Goal: Task Accomplishment & Management: Use online tool/utility

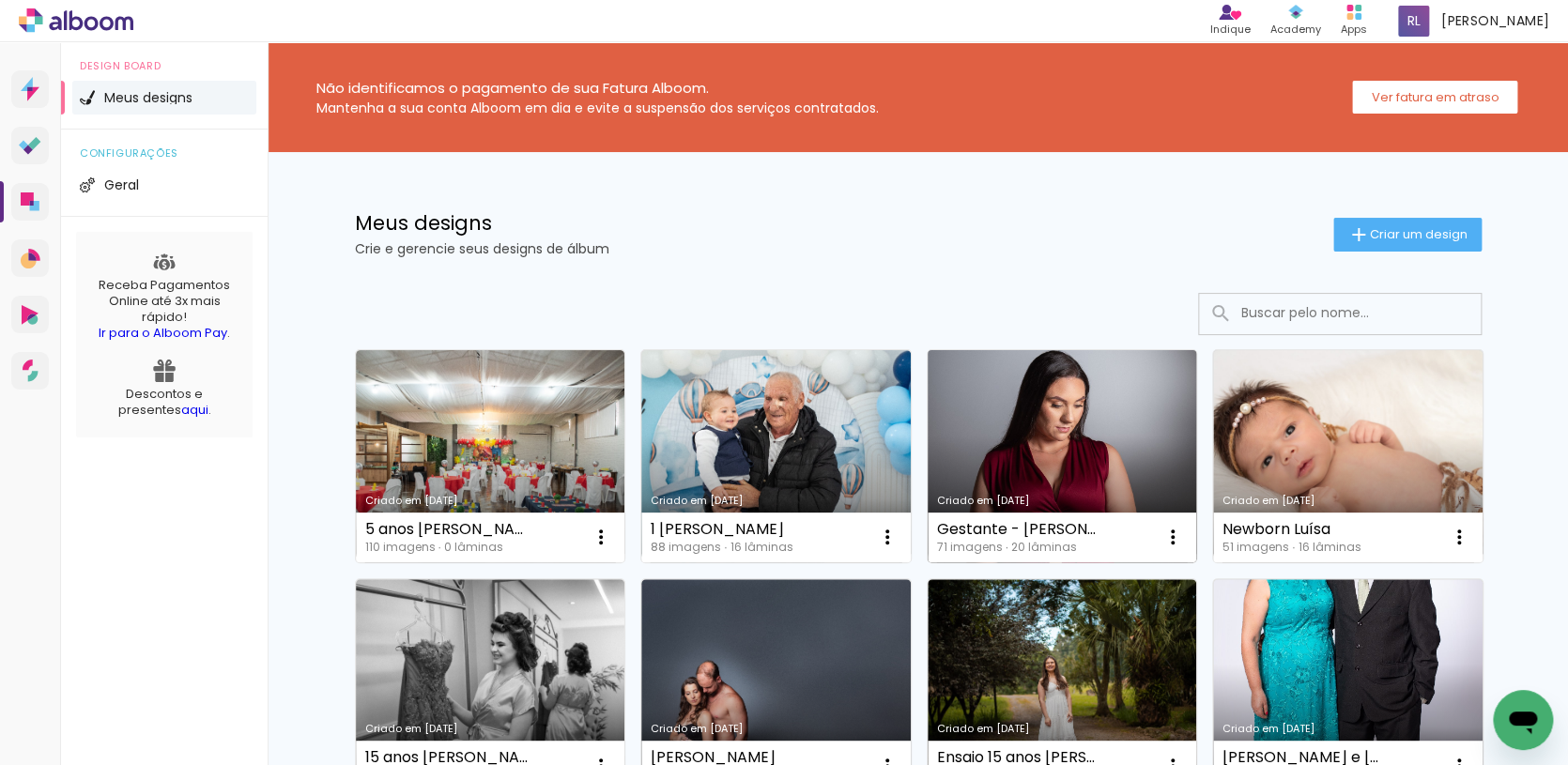
click at [1009, 483] on link "Criado em [DATE]" at bounding box center [1063, 456] width 270 height 212
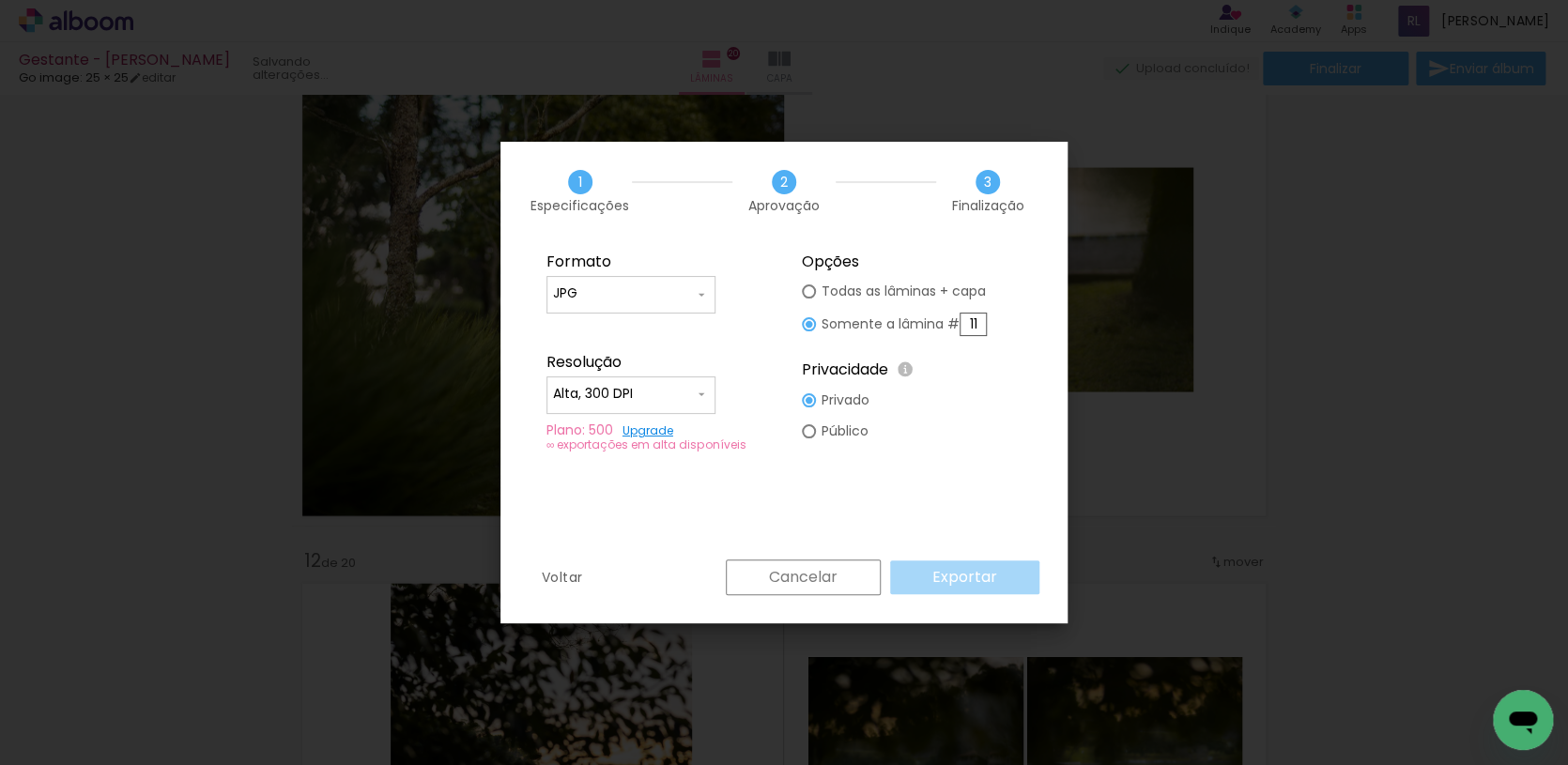
scroll to position [0, 6146]
click at [0, 0] on slot "Cancelar" at bounding box center [0, 0] width 0 height 0
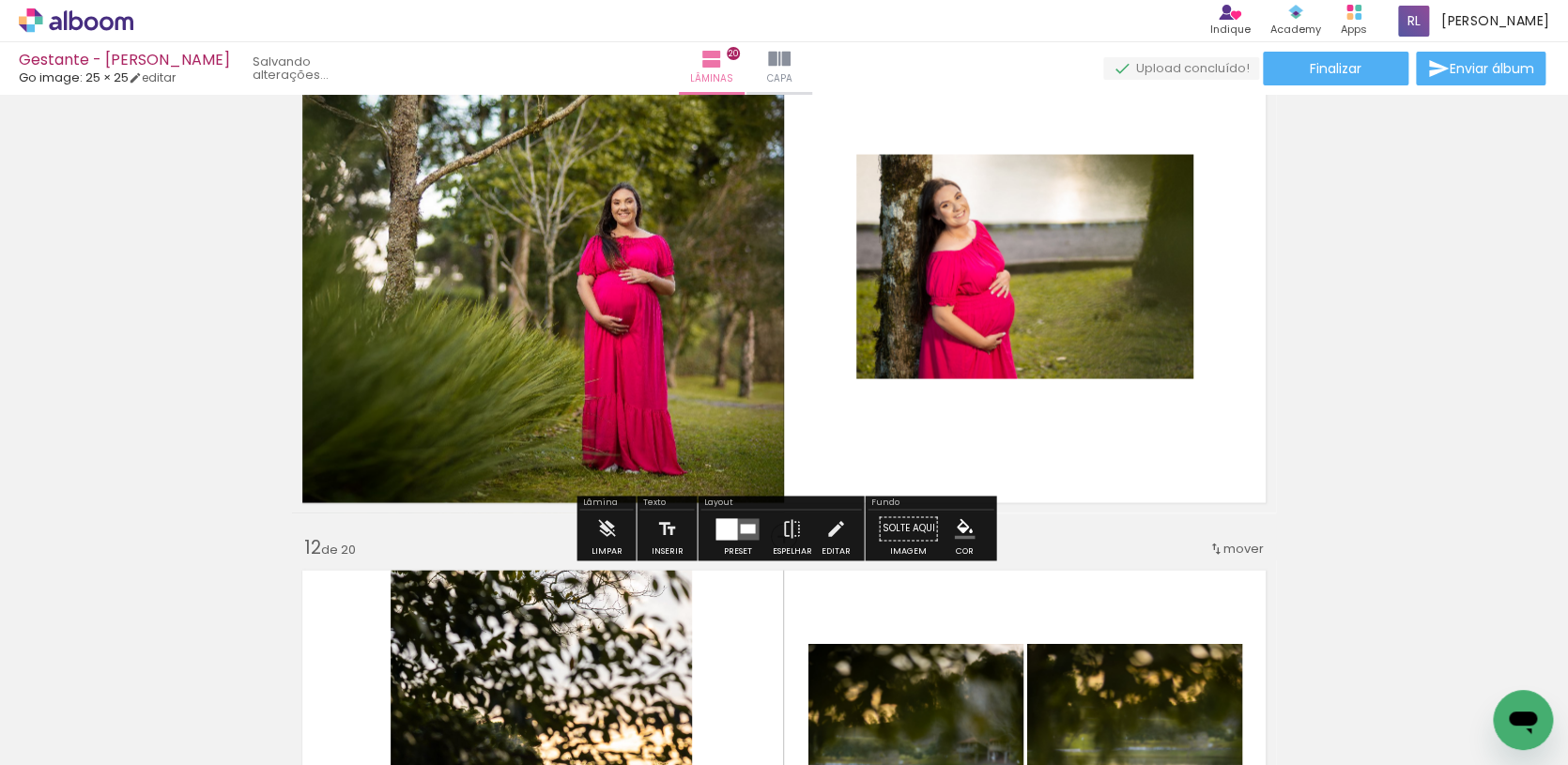
scroll to position [5500, 0]
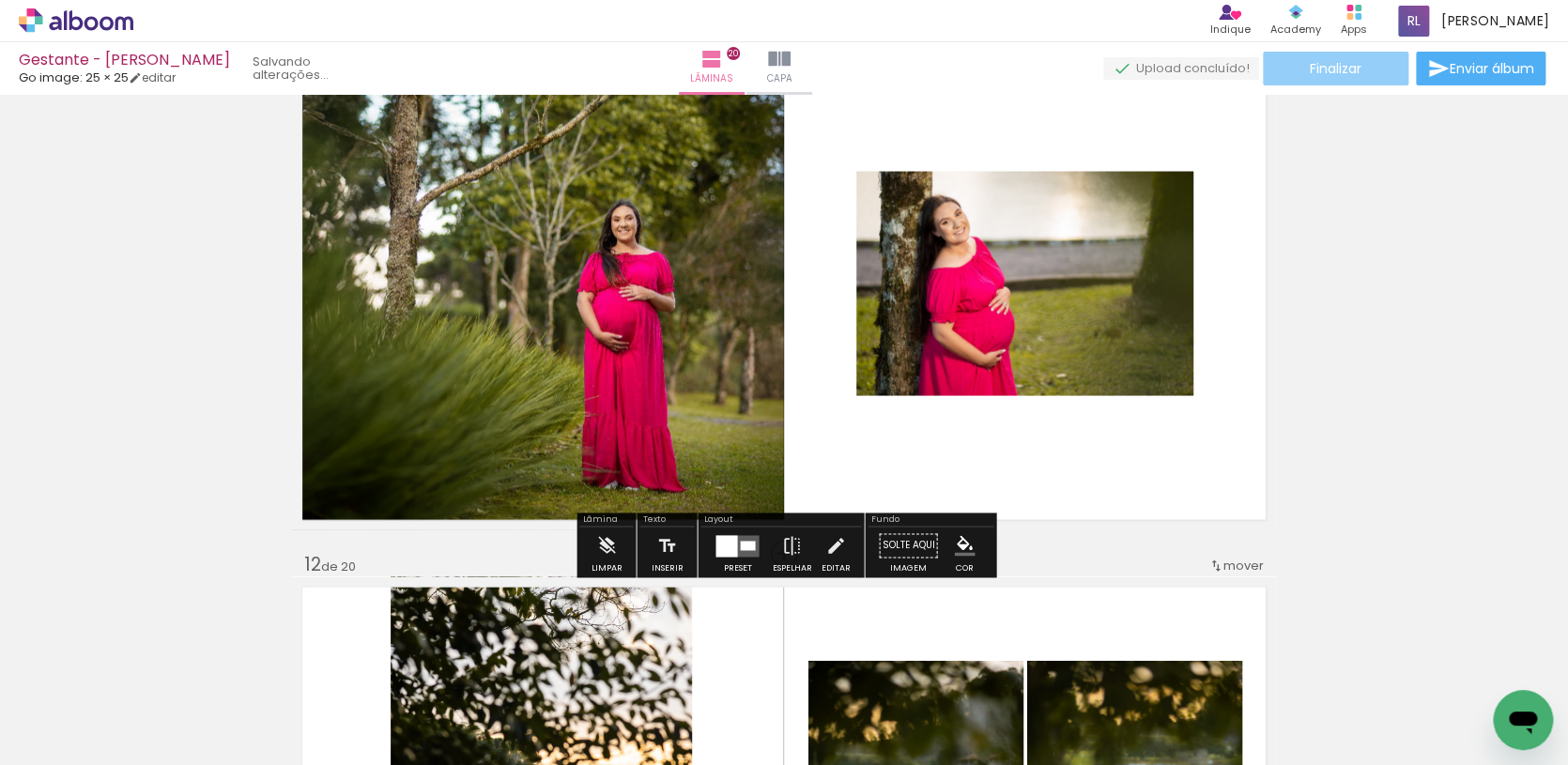
click at [1328, 71] on span "Finalizar" at bounding box center [1336, 68] width 52 height 13
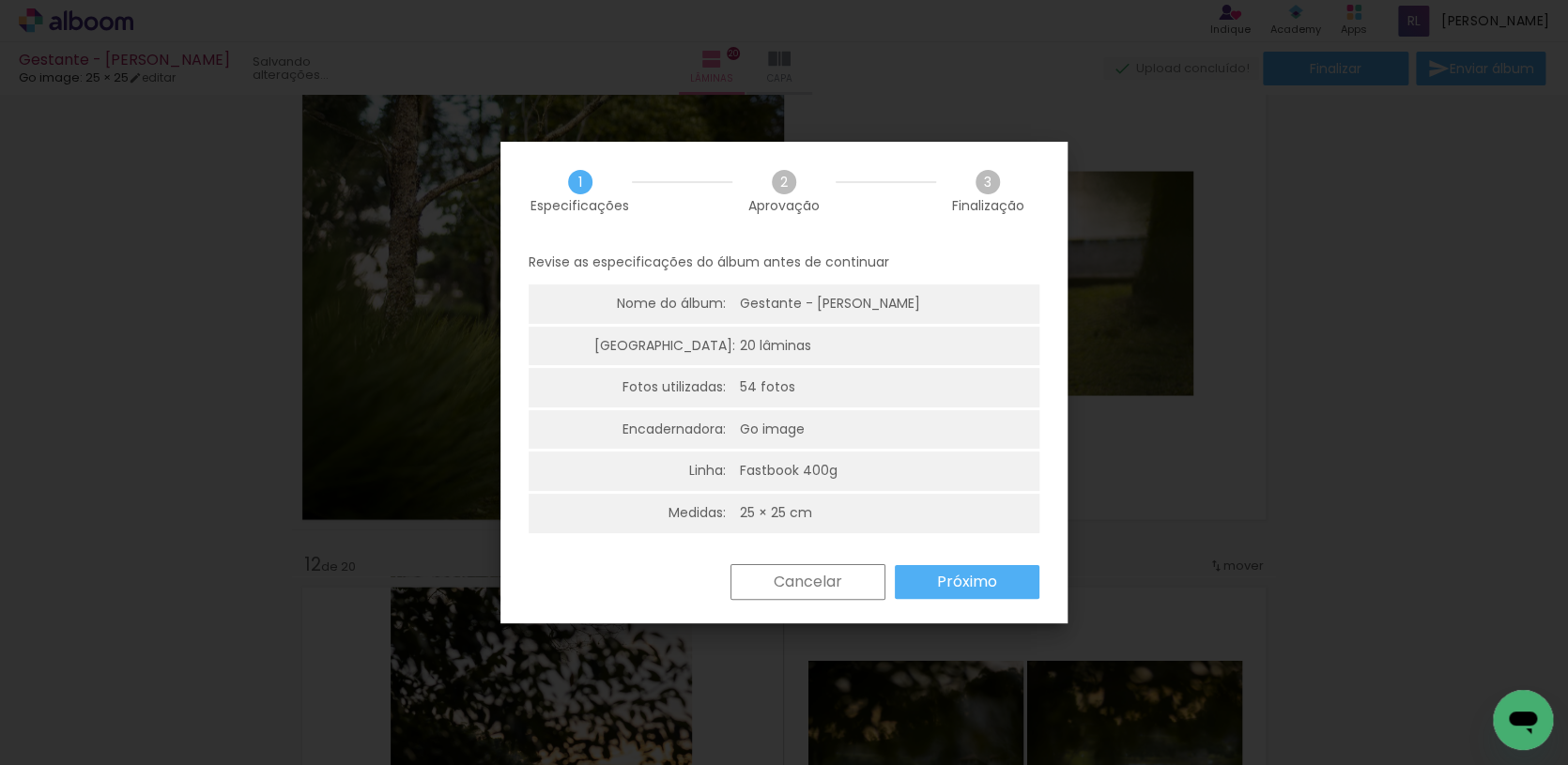
click at [0, 0] on slot "Próximo" at bounding box center [0, 0] width 0 height 0
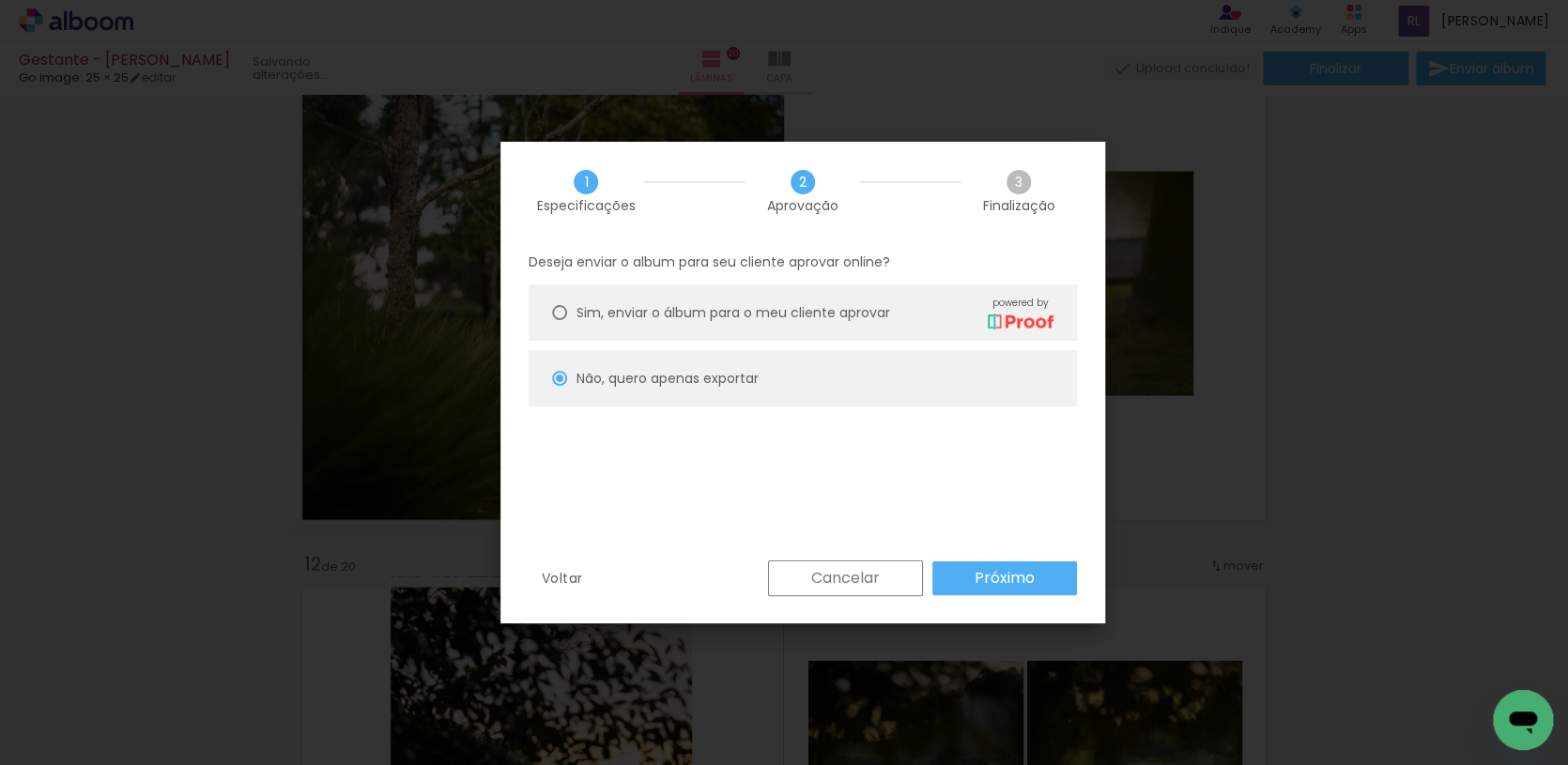
click at [0, 0] on slot "Próximo" at bounding box center [0, 0] width 0 height 0
type input "Alta, 300 DPI"
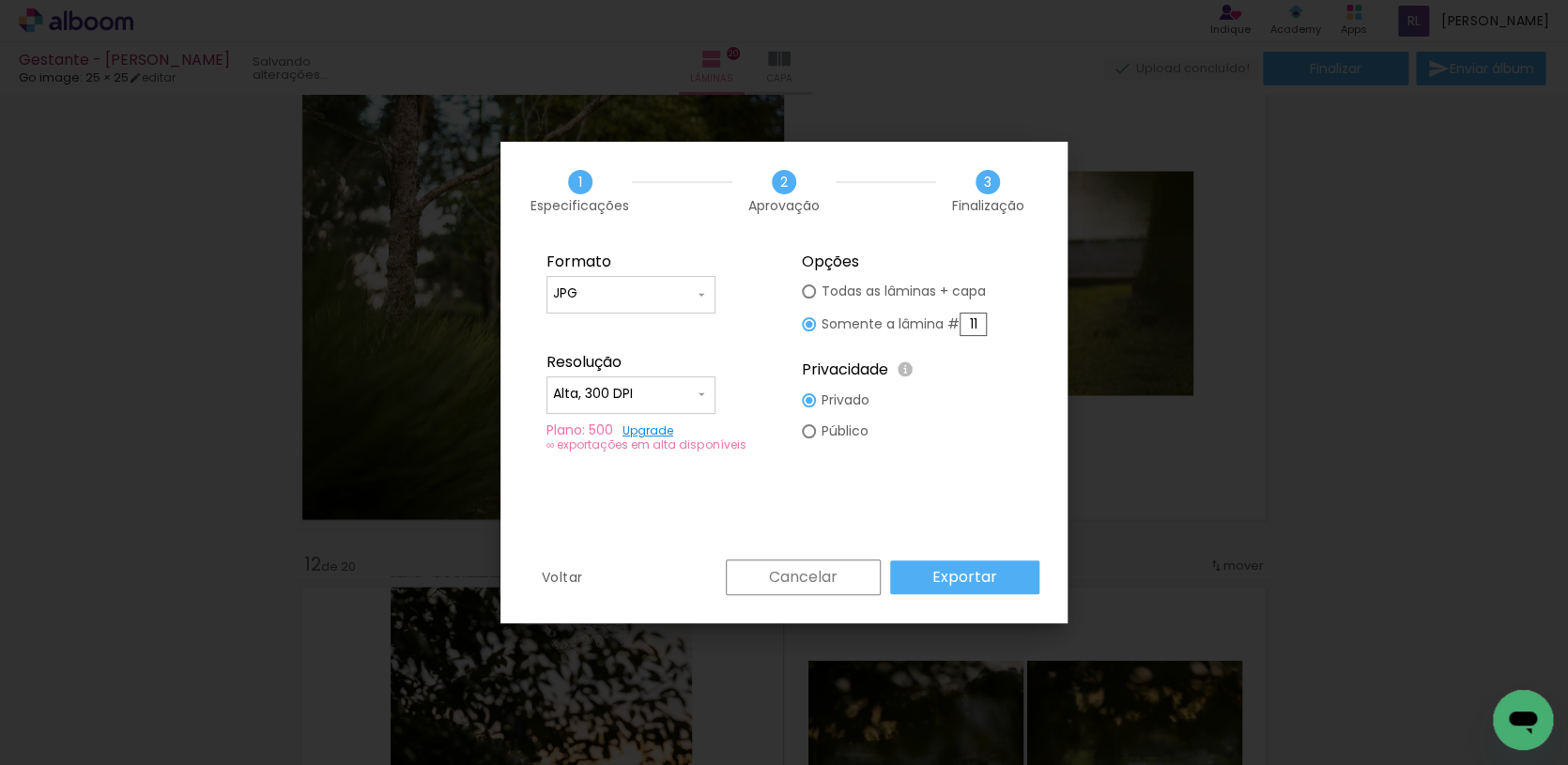
click at [0, 0] on slot "Exportar" at bounding box center [0, 0] width 0 height 0
click at [1039, 350] on div "Formato JPG PDF Resolução Alta, 300 DPI Baixa Plano: 500 Upgrade ∞ exportações …" at bounding box center [784, 352] width 511 height 224
click at [688, 394] on input "Alta, 300 DPI" at bounding box center [624, 393] width 141 height 18
click at [689, 393] on paper-item "Alta, 300 DPI" at bounding box center [630, 392] width 169 height 38
click at [0, 0] on slot "Cancelar" at bounding box center [0, 0] width 0 height 0
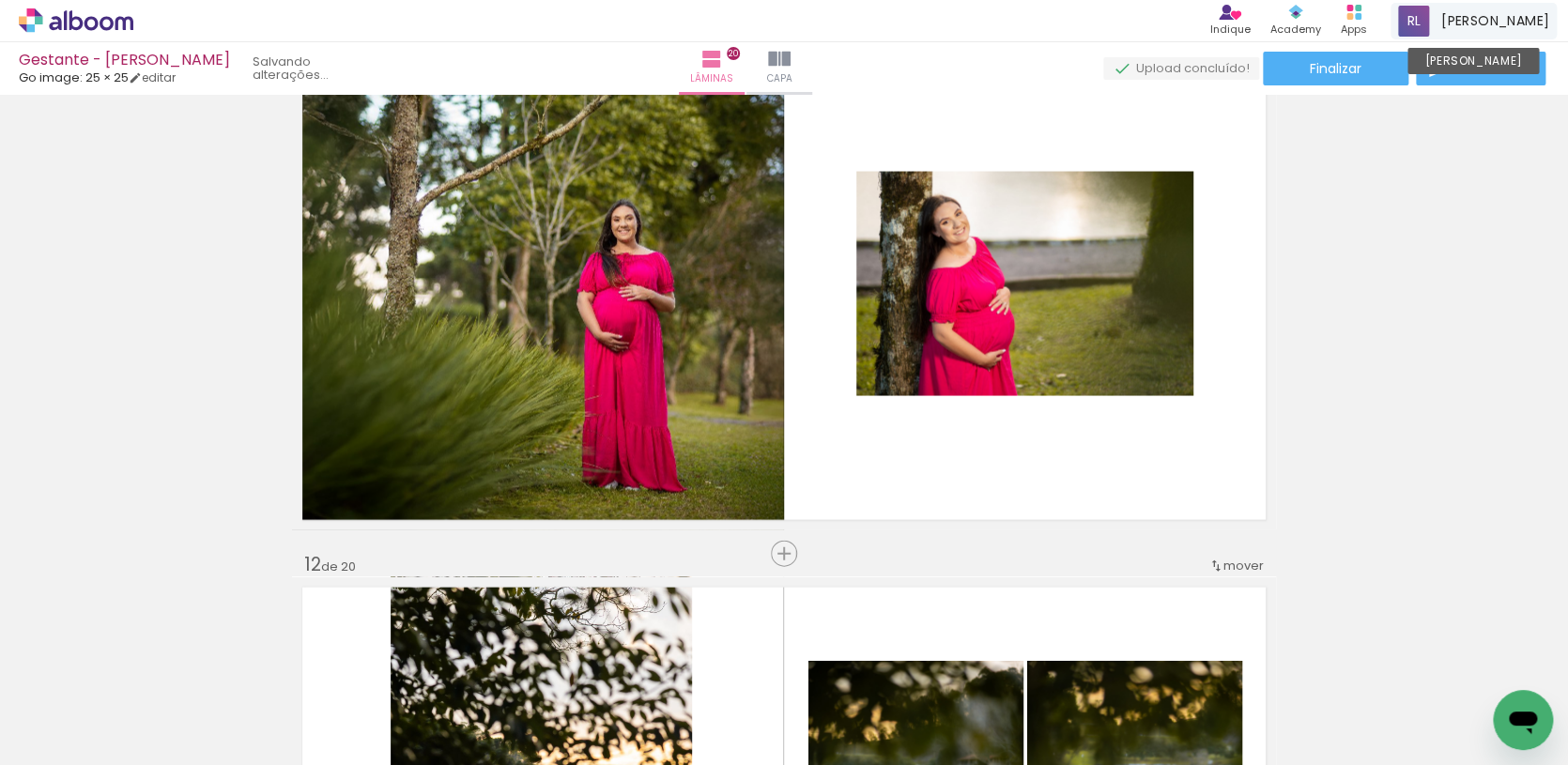
click at [1420, 12] on span at bounding box center [1414, 21] width 31 height 31
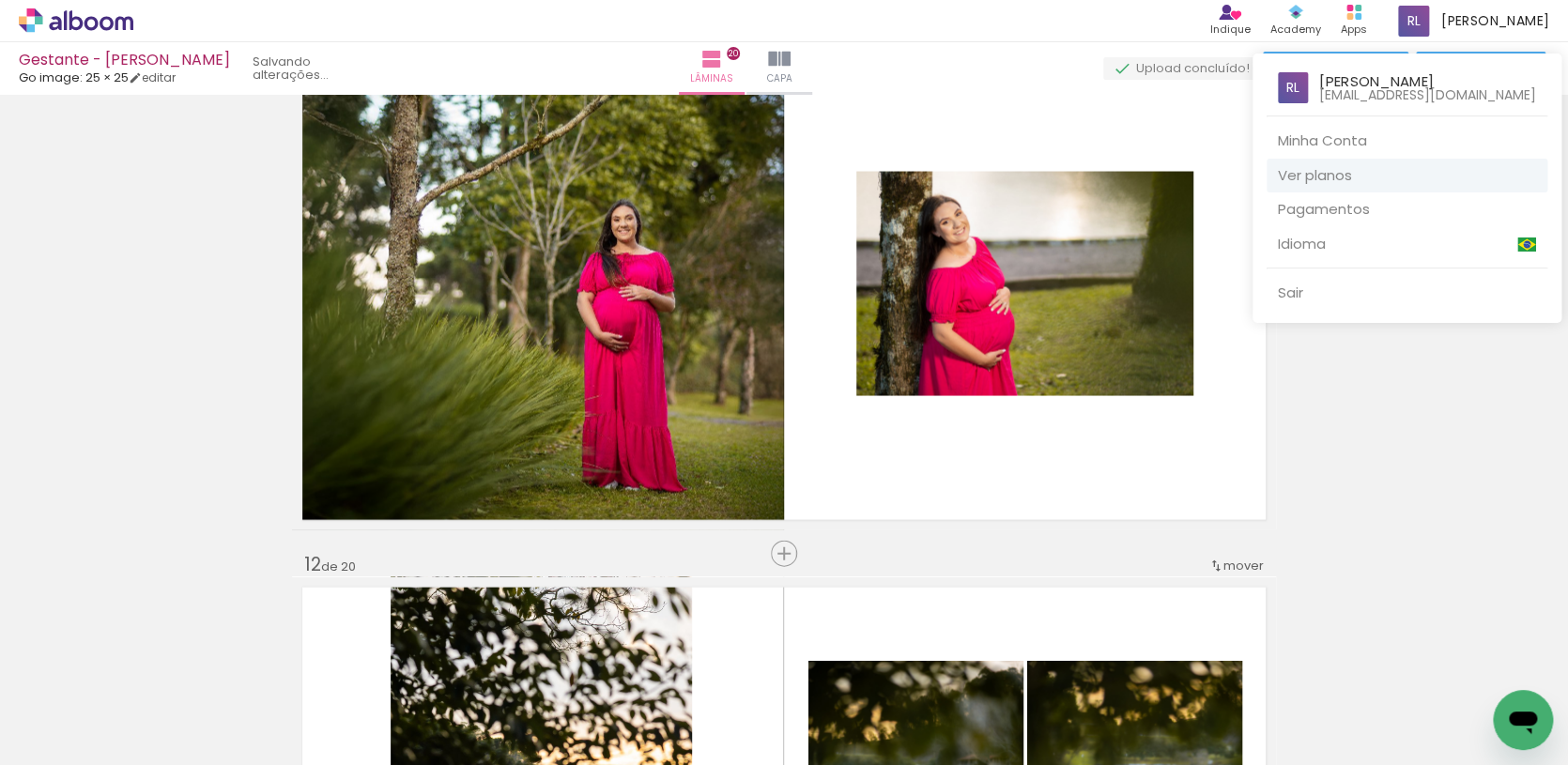
click at [1273, 172] on link "Ver planos" at bounding box center [1406, 176] width 280 height 35
click at [1337, 457] on div at bounding box center [784, 382] width 1568 height 765
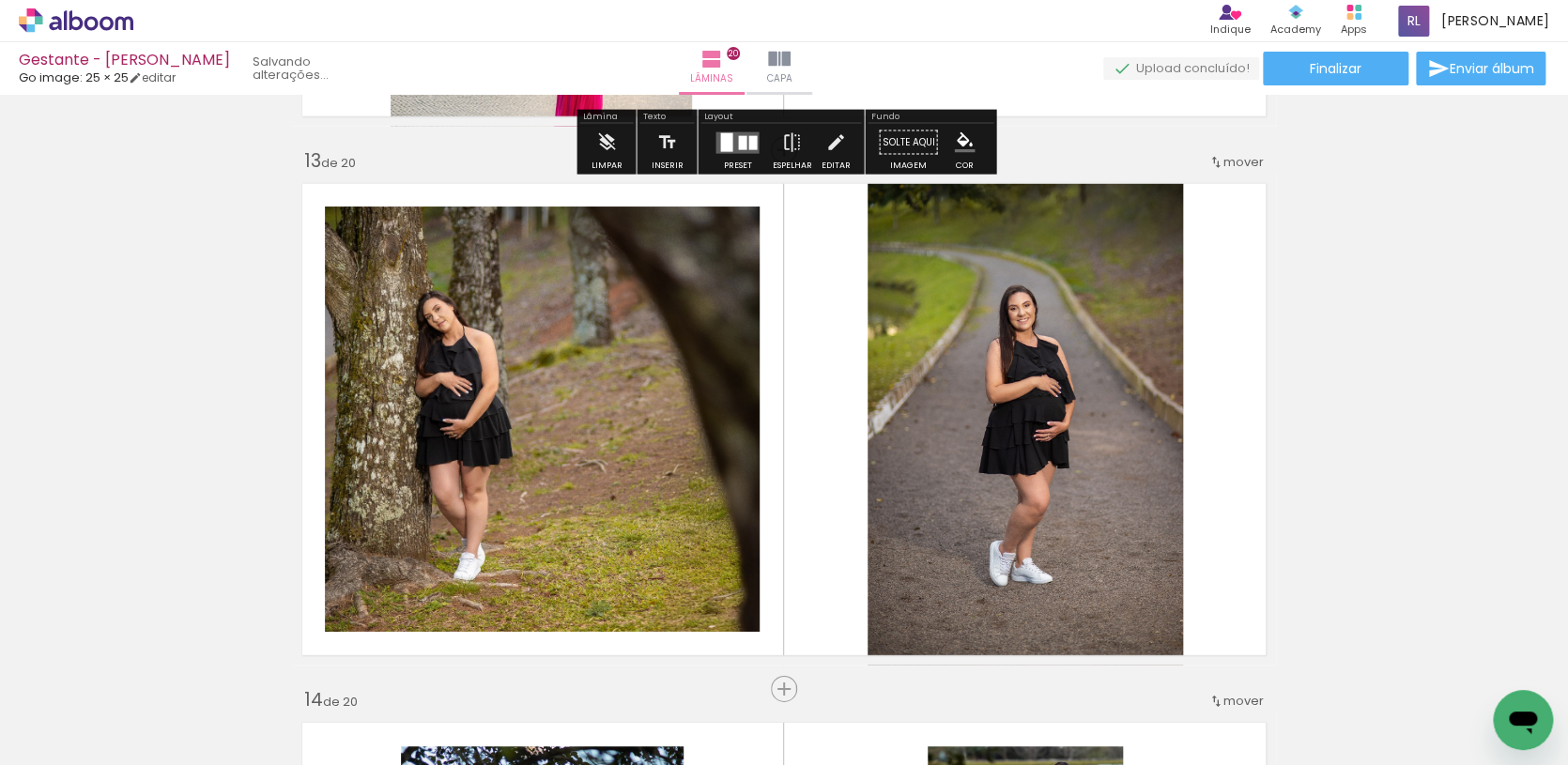
scroll to position [6608, 0]
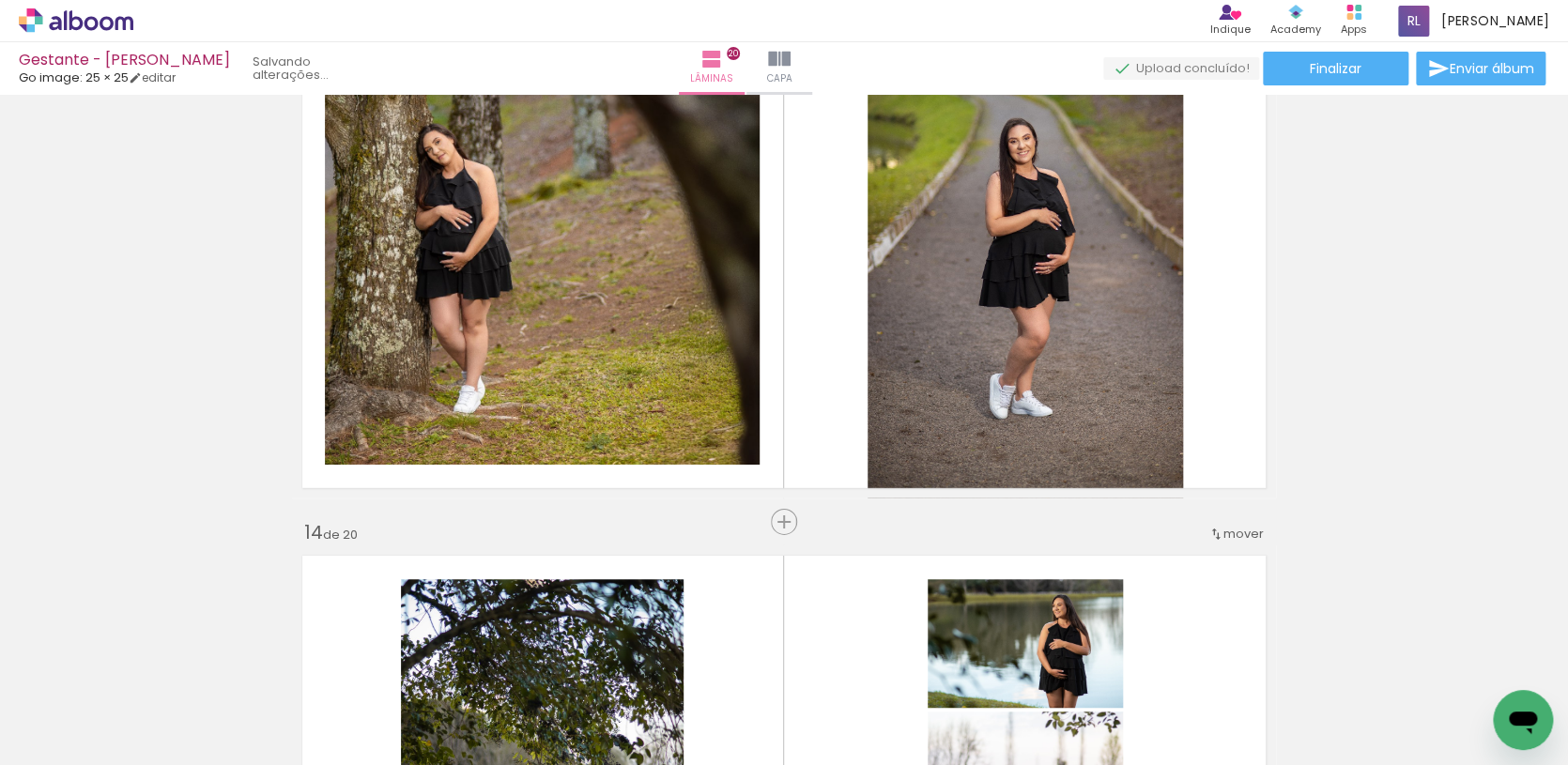
scroll to position [0, 6146]
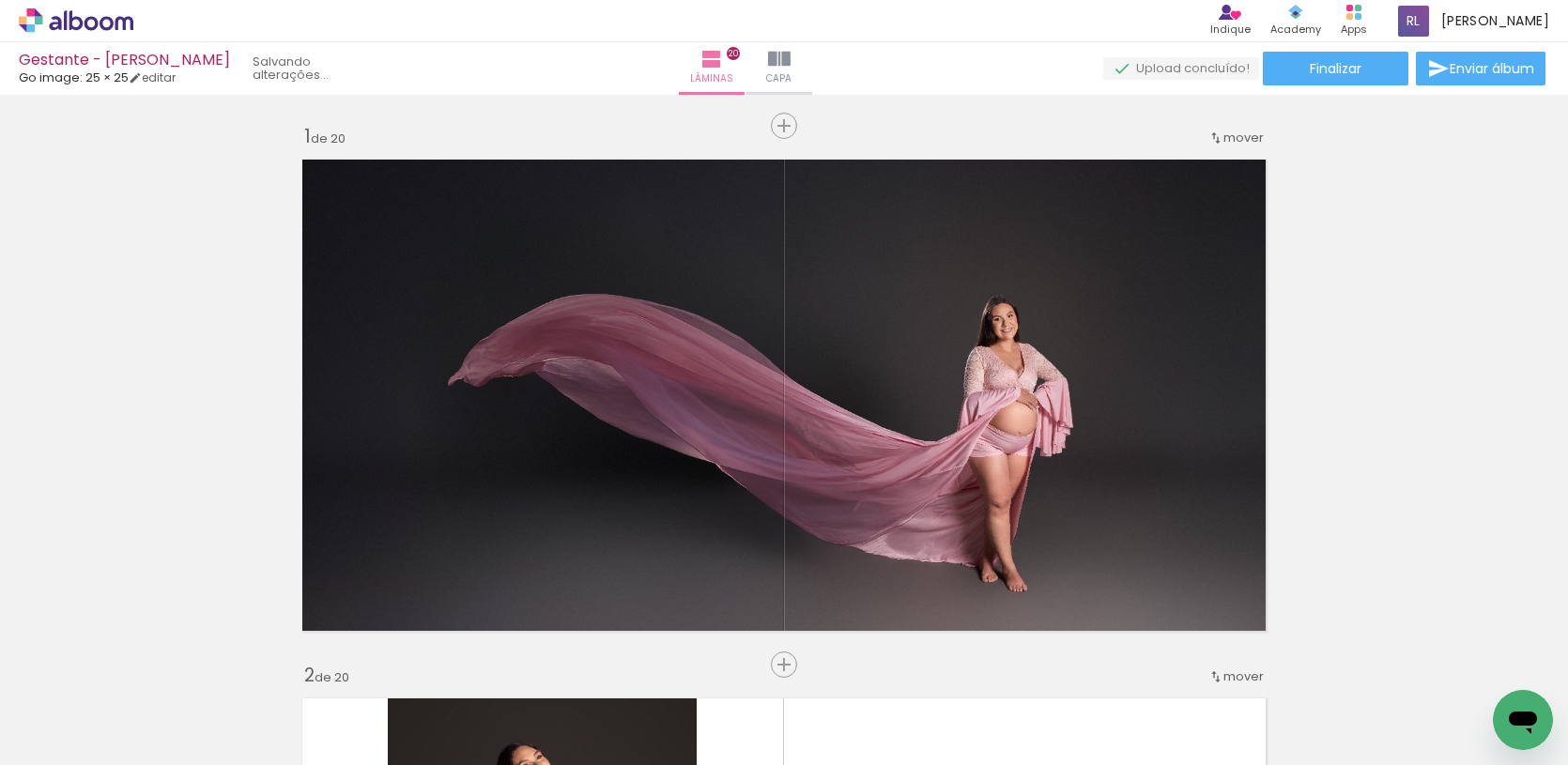
drag, startPoint x: 570, startPoint y: 713, endPoint x: 1360, endPoint y: 146, distance: 972.4
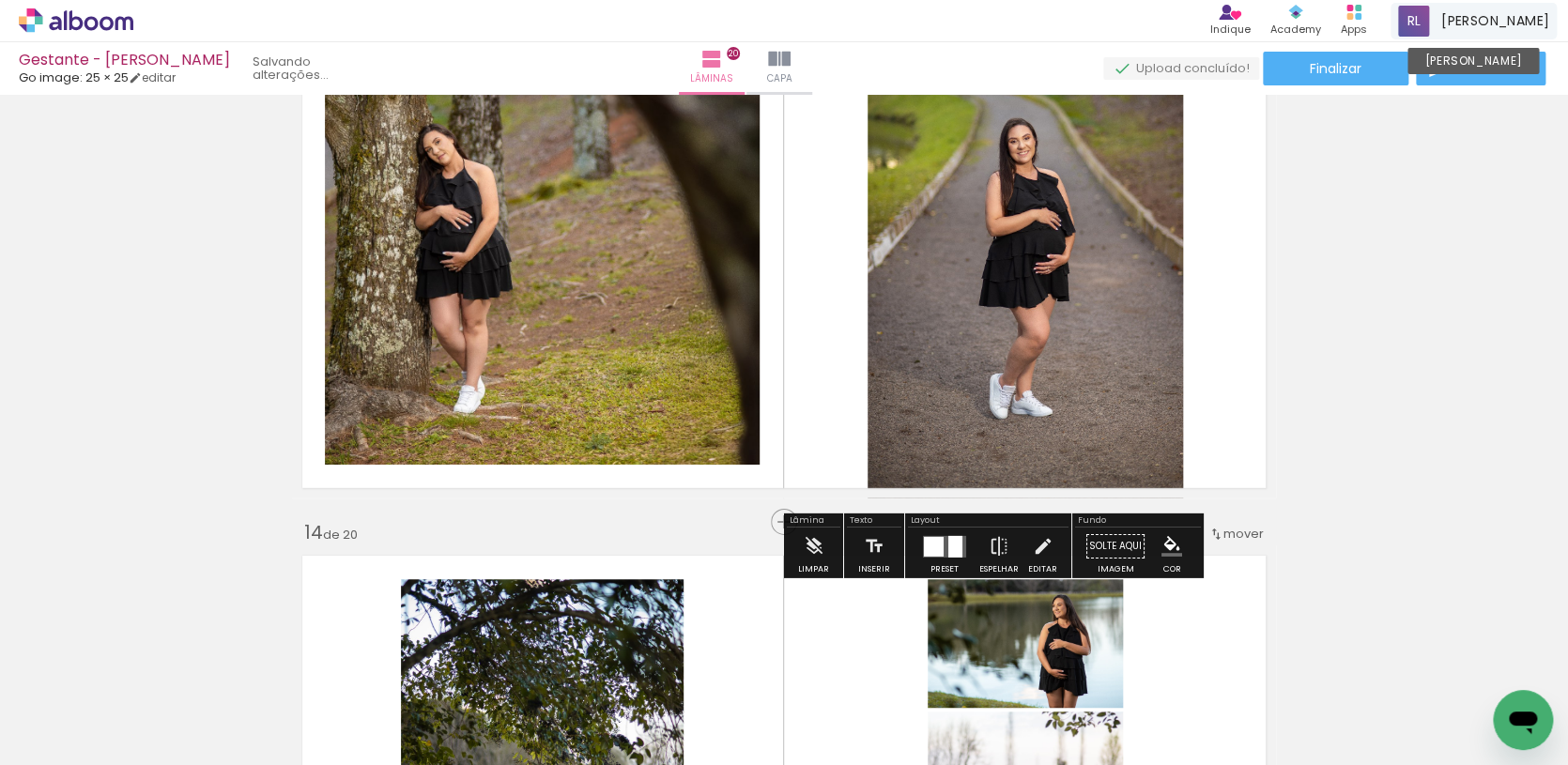
scroll to position [0, 6146]
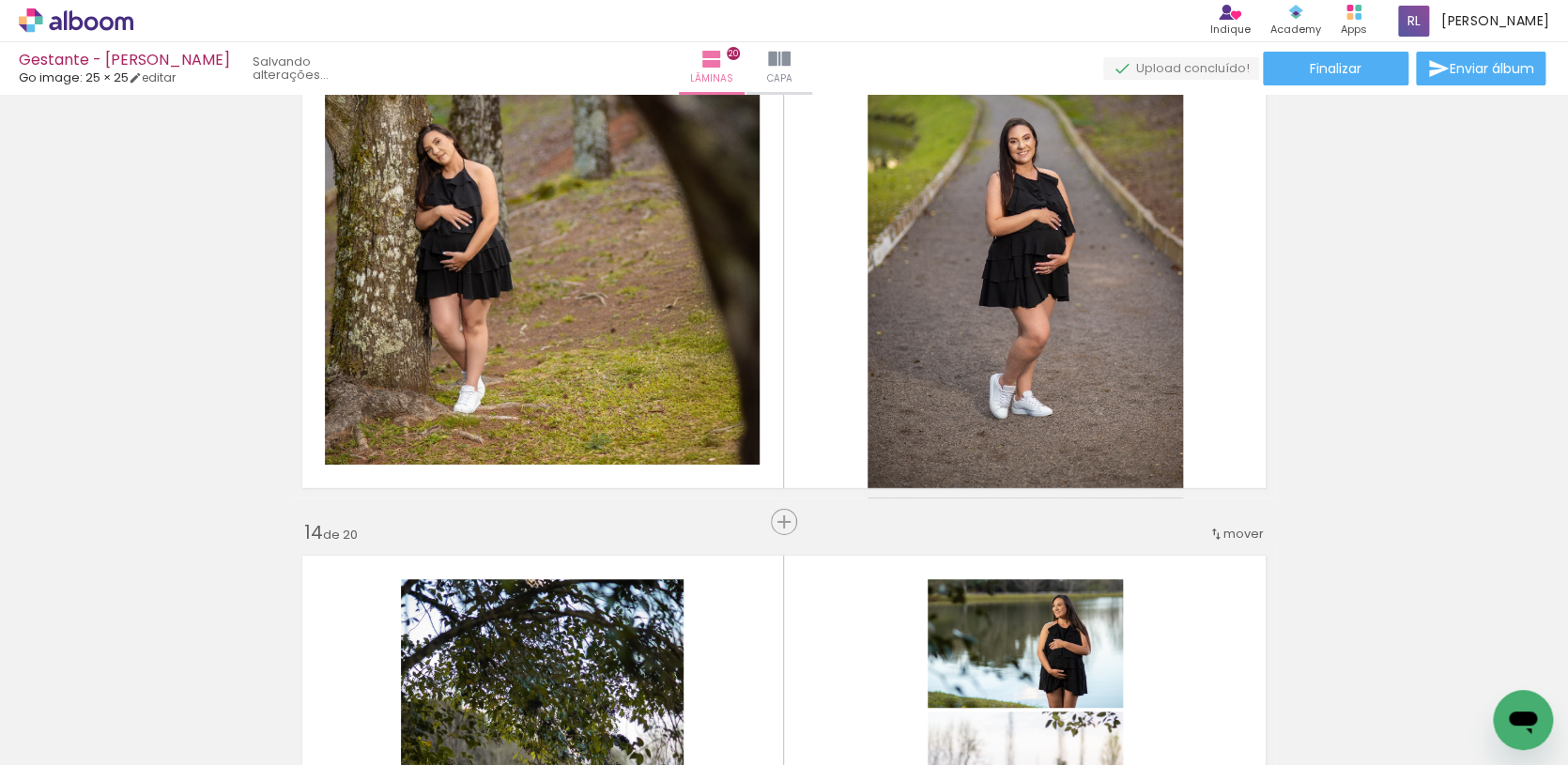
scroll to position [0, 6146]
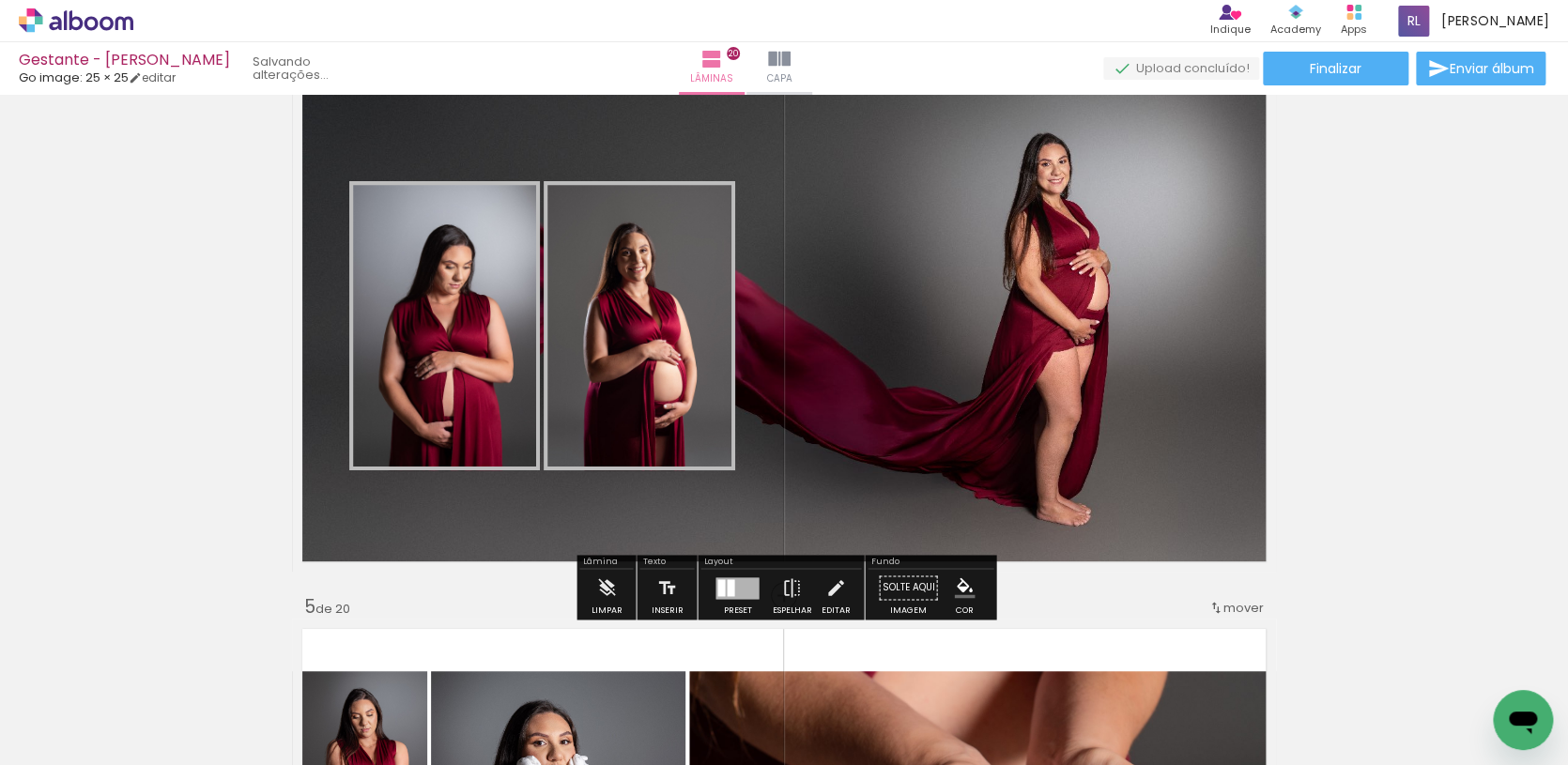
scroll to position [1696, 0]
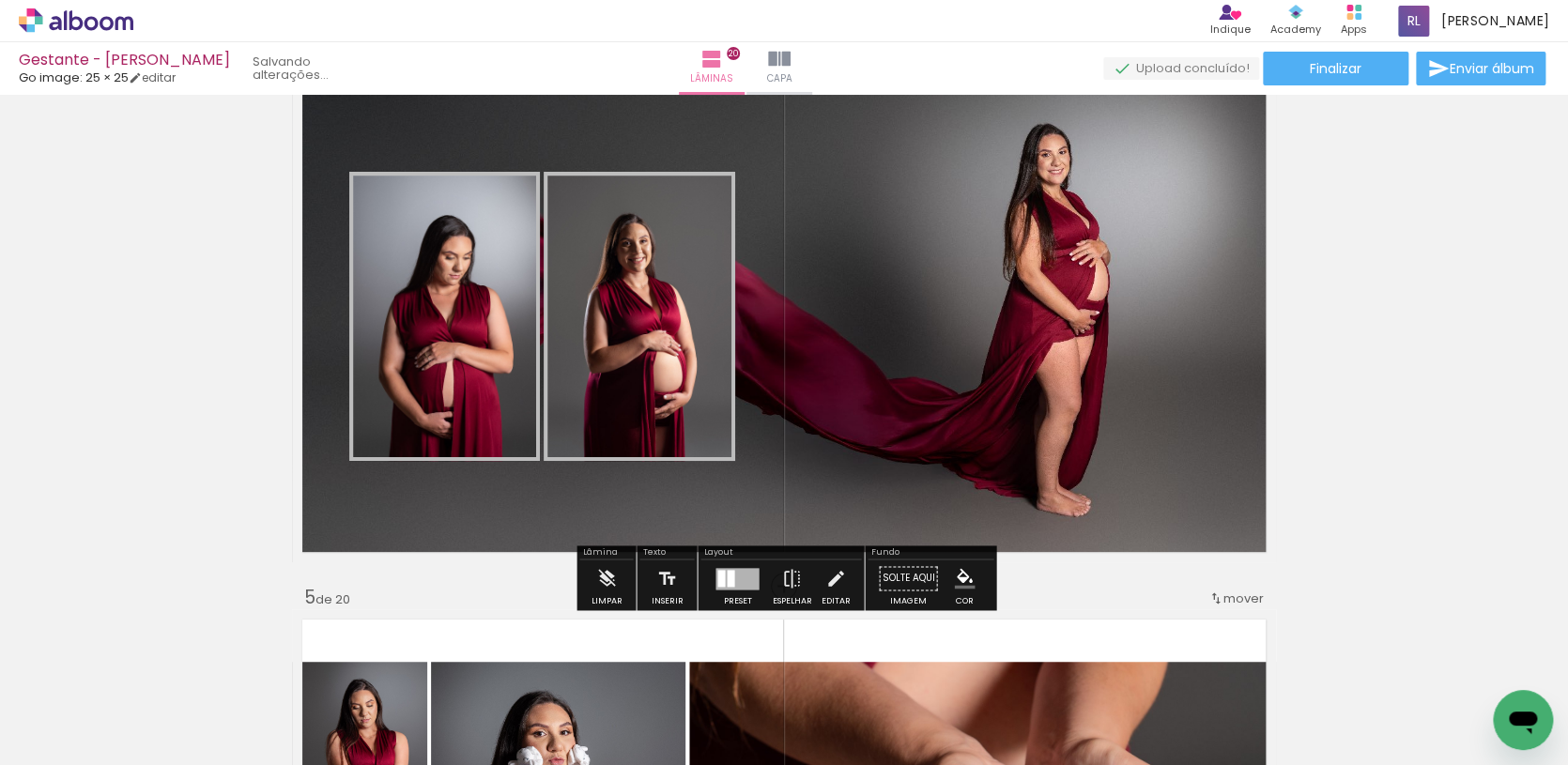
click at [997, 462] on quentale-layouter at bounding box center [784, 316] width 984 height 492
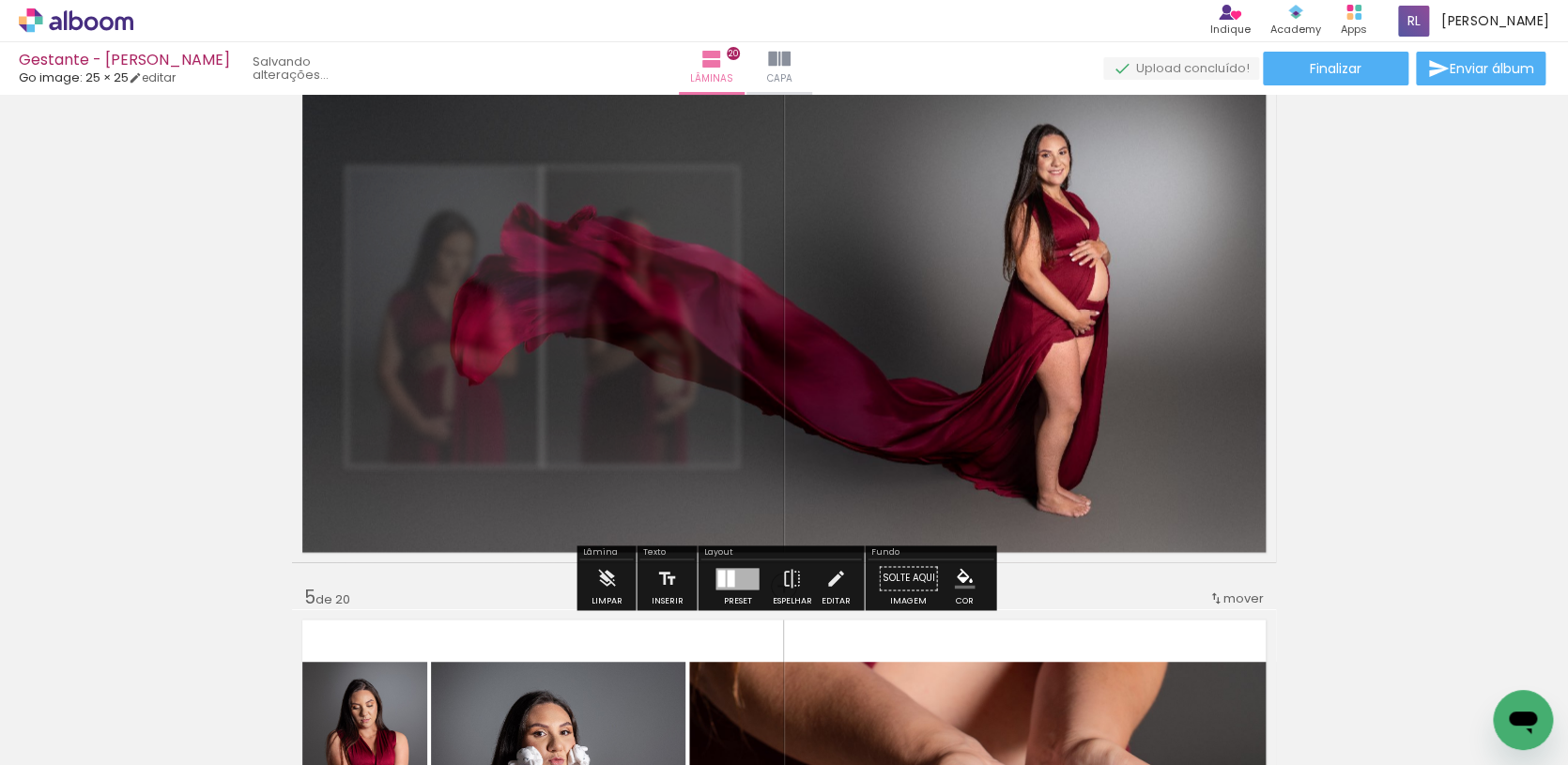
click at [902, 574] on paper-button "Solte aqui Imagem" at bounding box center [908, 584] width 67 height 48
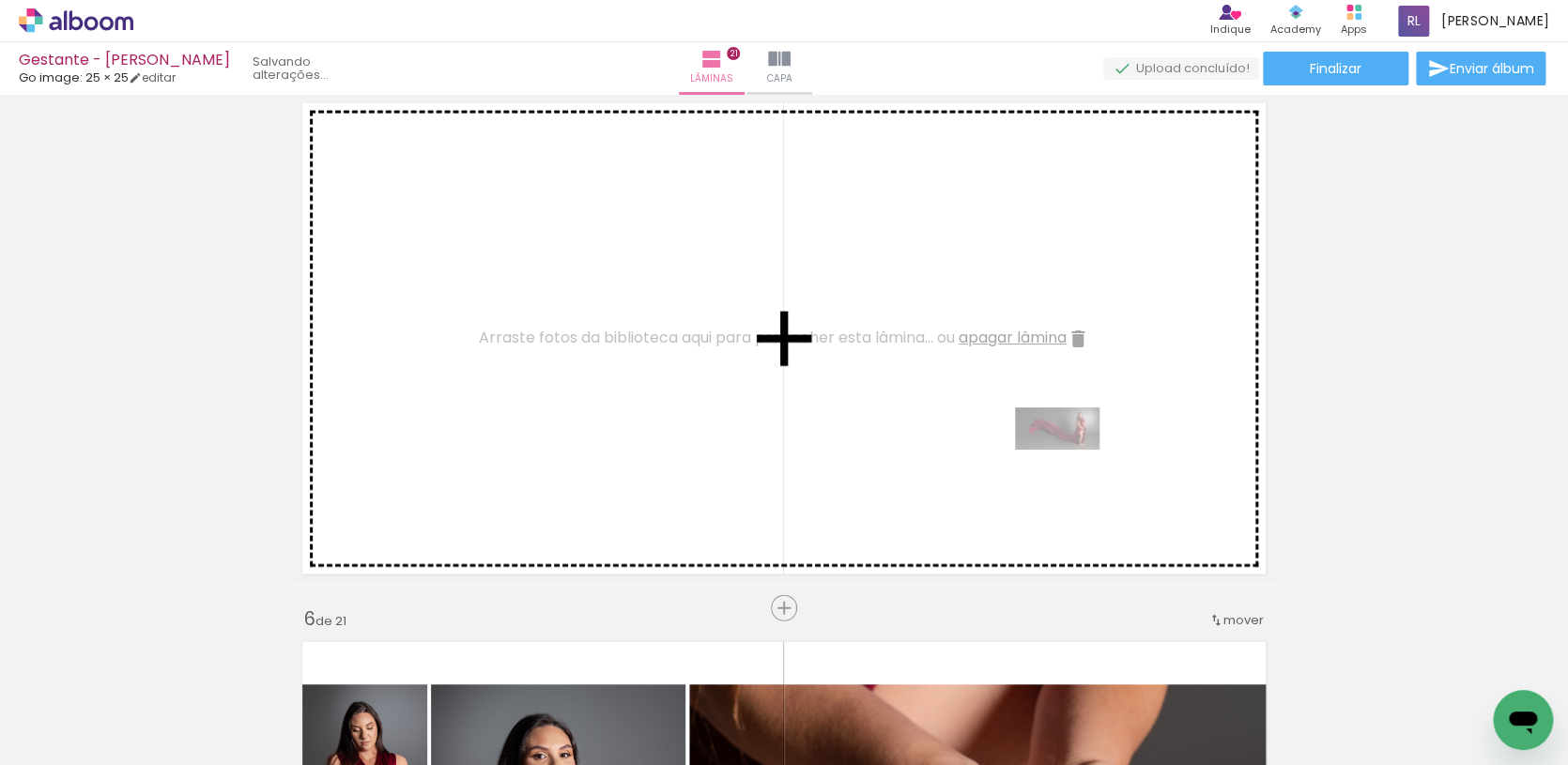
scroll to position [0, 6145]
drag, startPoint x: 1402, startPoint y: 679, endPoint x: 1072, endPoint y: 463, distance: 394.4
click at [1072, 463] on quentale-workspace at bounding box center [784, 382] width 1568 height 765
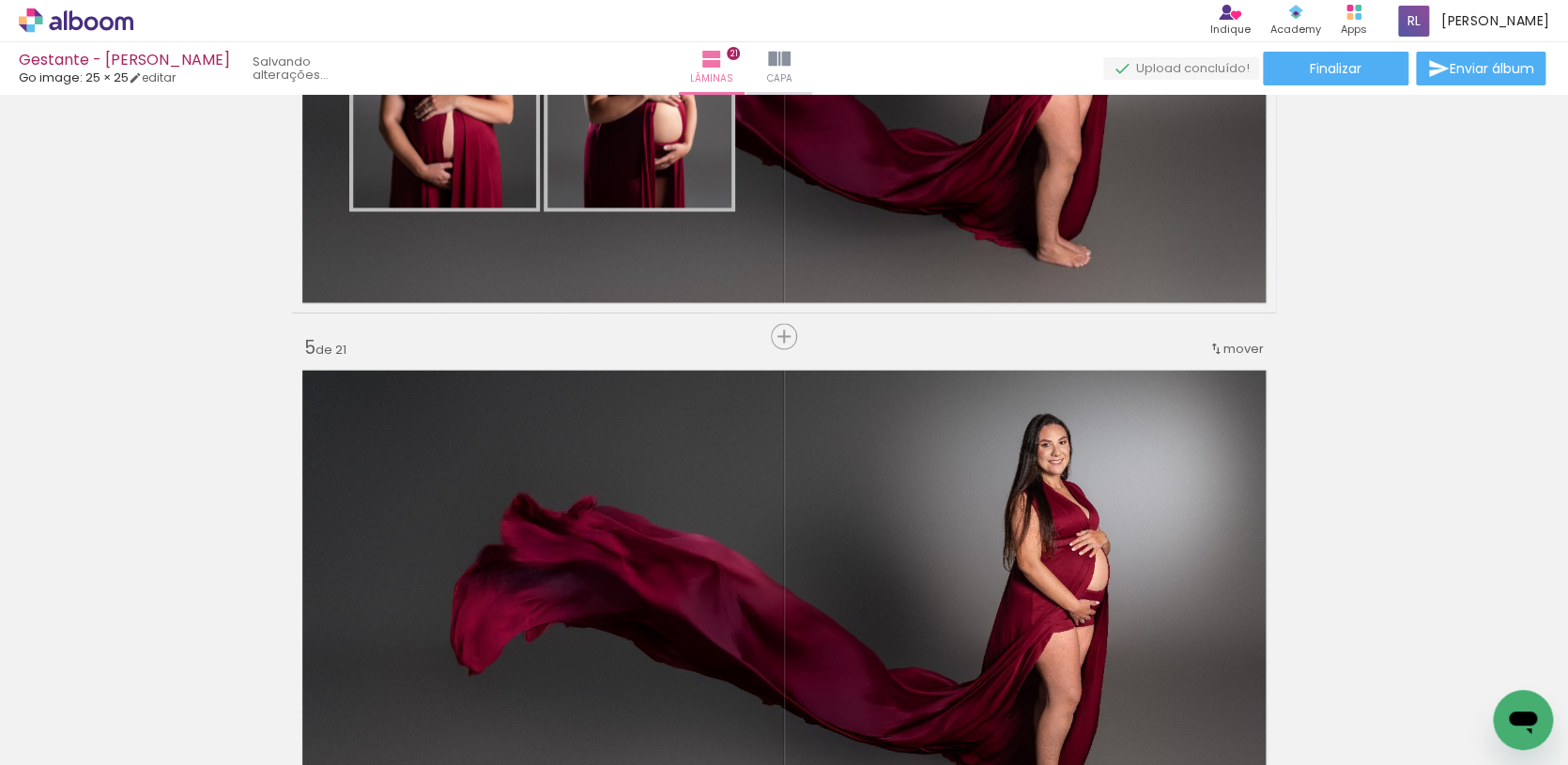
scroll to position [0, 0]
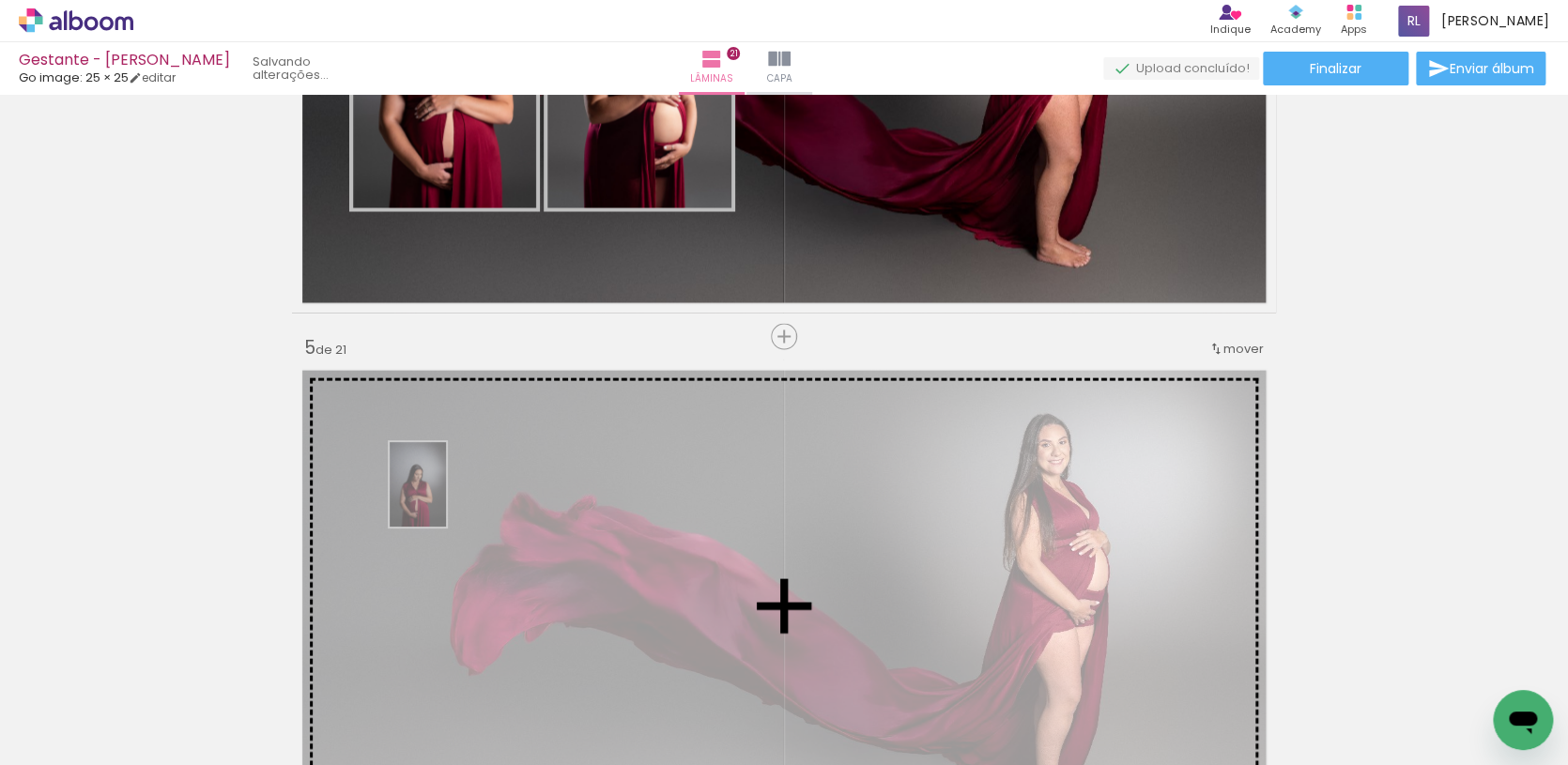
drag, startPoint x: 200, startPoint y: 704, endPoint x: 446, endPoint y: 498, distance: 320.9
click at [446, 498] on quentale-workspace at bounding box center [784, 382] width 1568 height 765
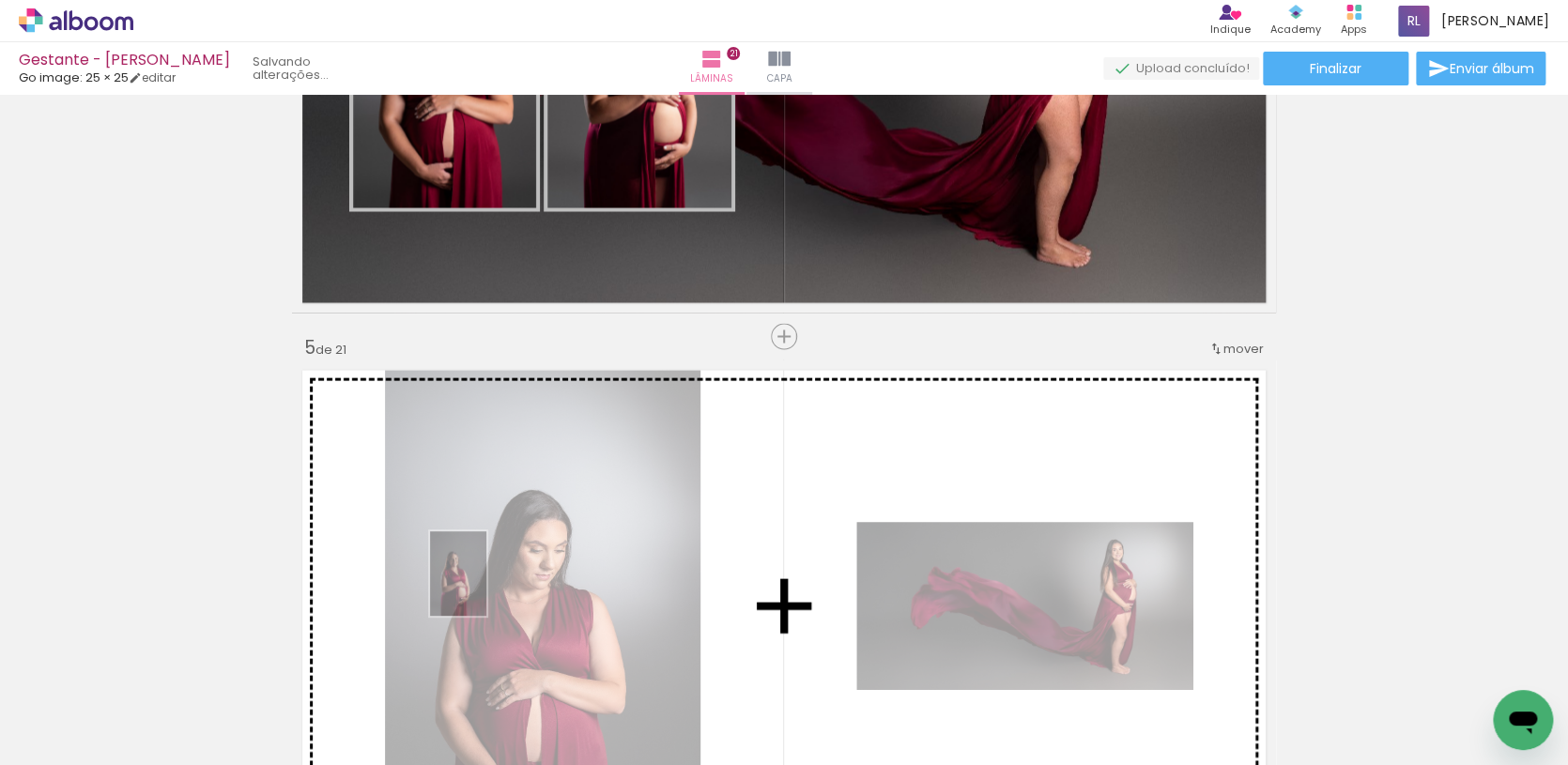
drag, startPoint x: 418, startPoint y: 711, endPoint x: 487, endPoint y: 588, distance: 141.0
click at [487, 588] on quentale-workspace at bounding box center [784, 382] width 1568 height 765
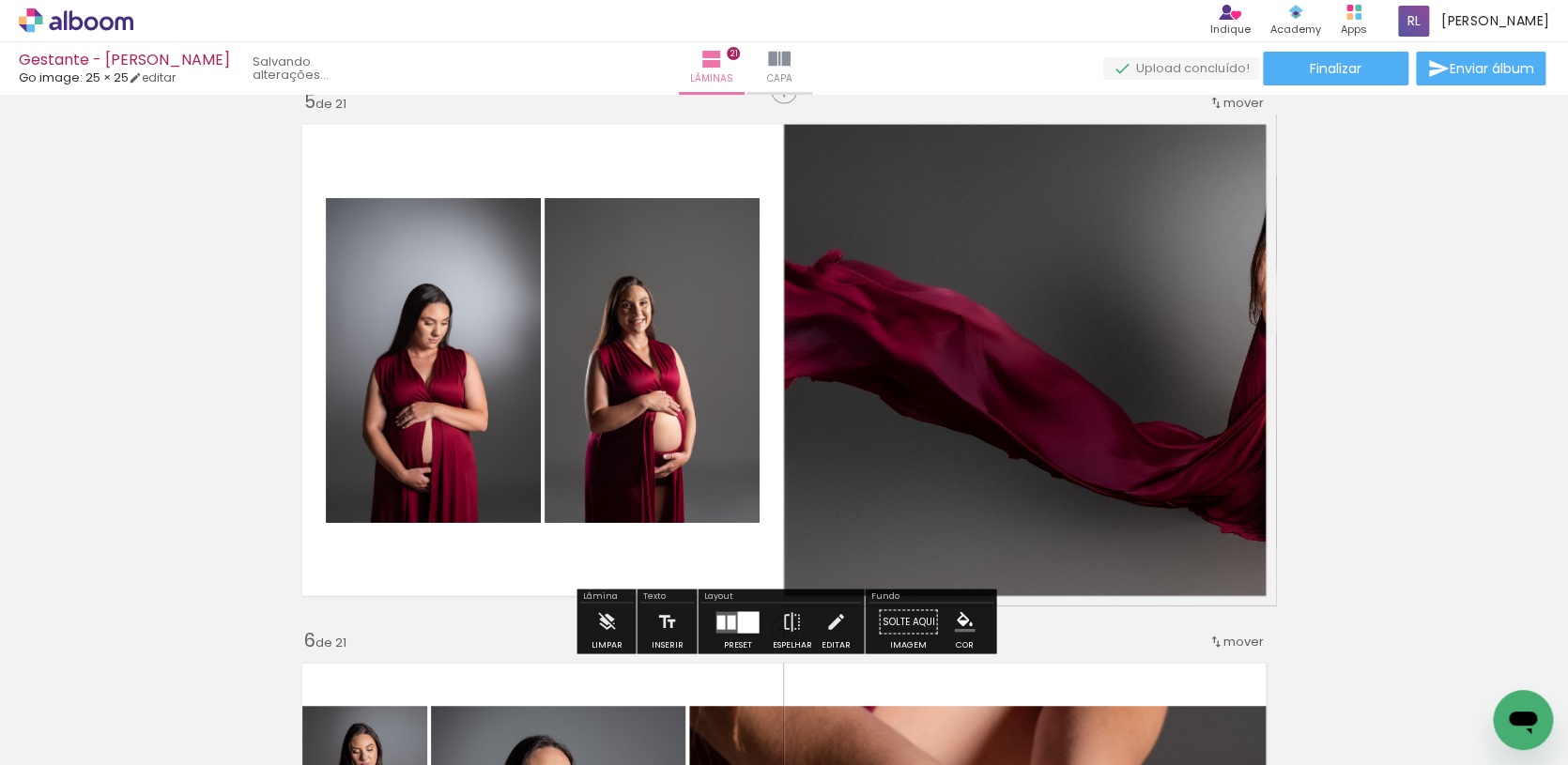
scroll to position [2223, 0]
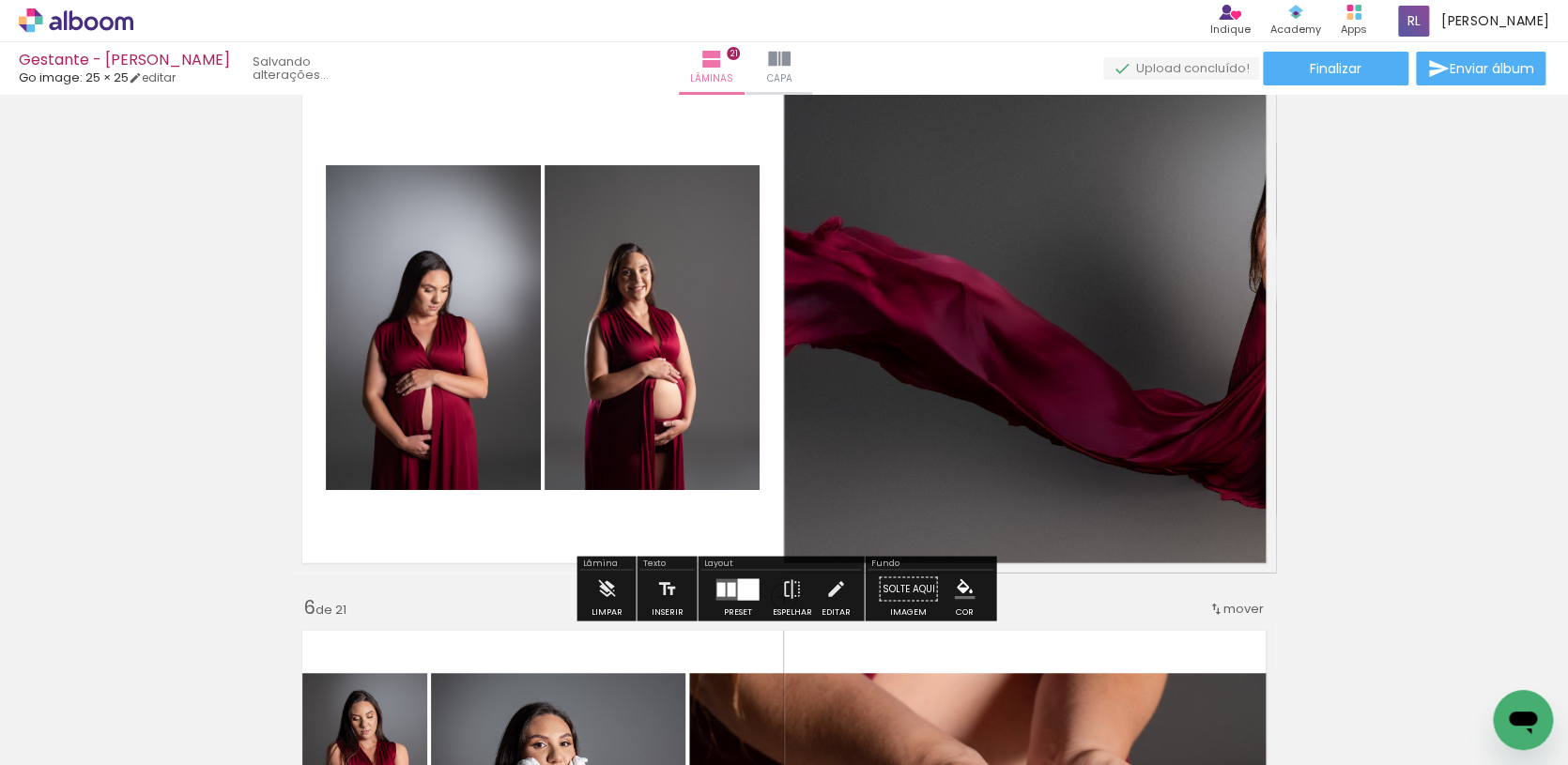
click at [727, 588] on div at bounding box center [731, 589] width 9 height 14
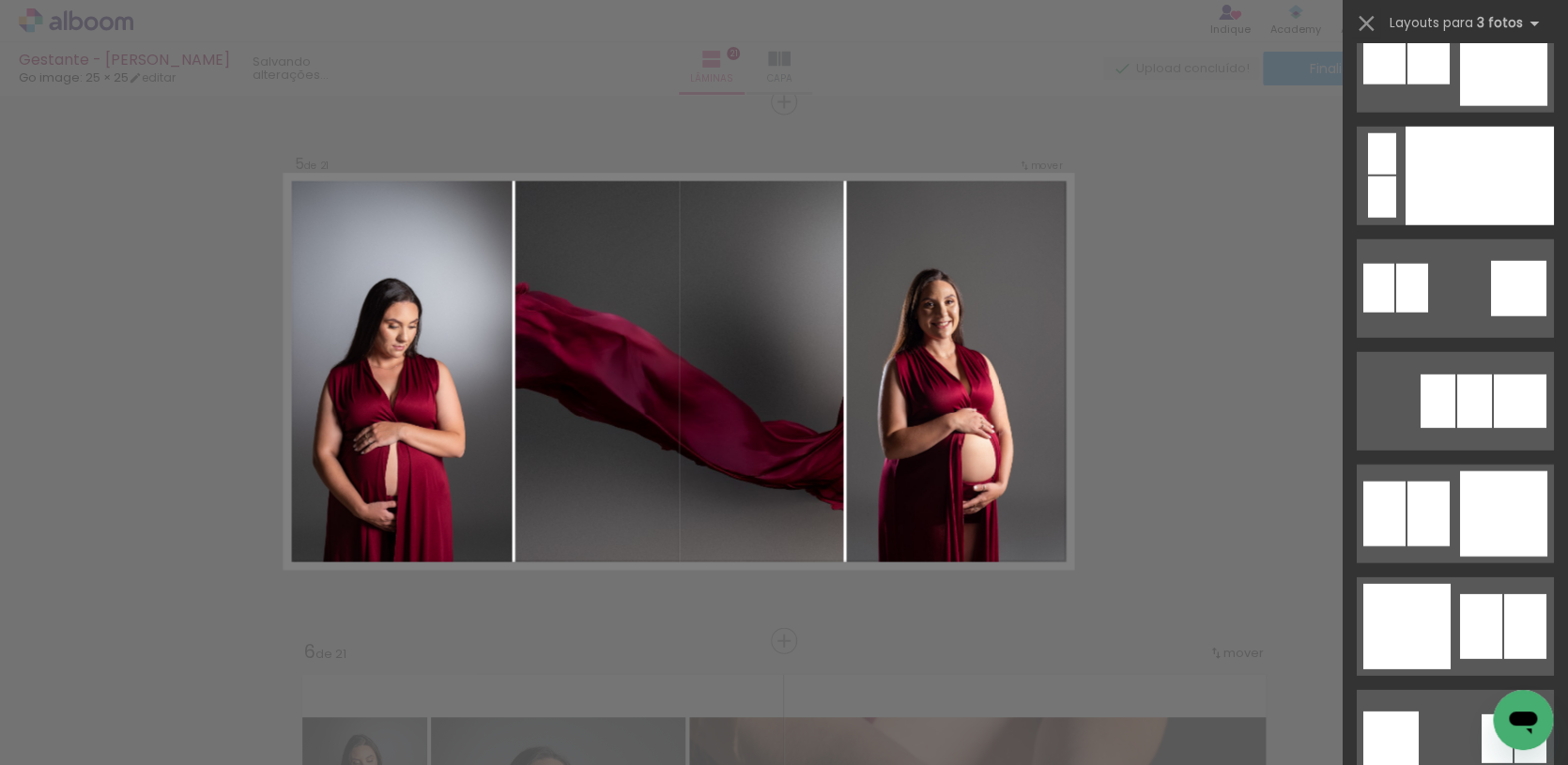
scroll to position [6046, 0]
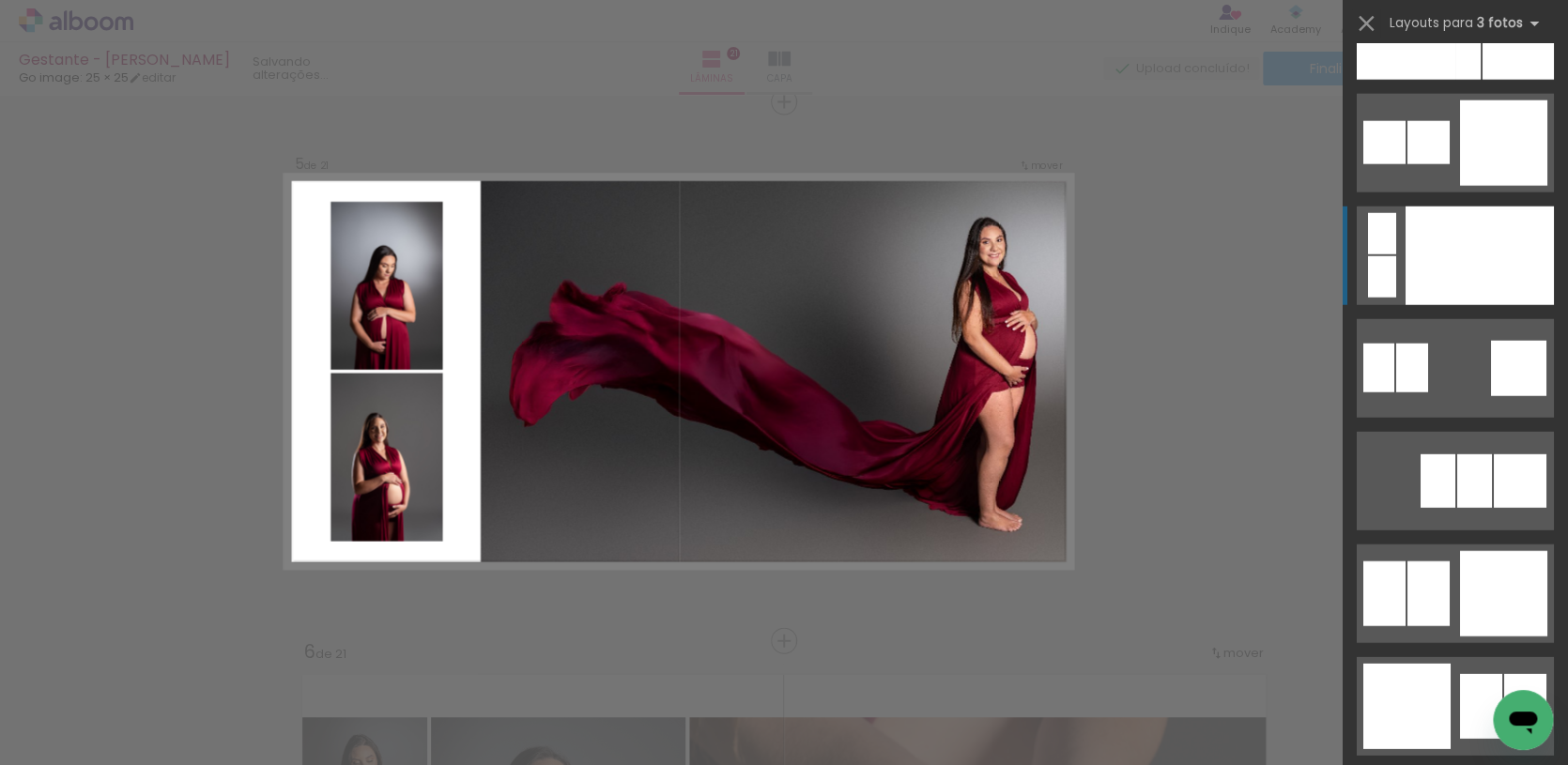
click at [1472, 274] on div at bounding box center [1480, 255] width 148 height 98
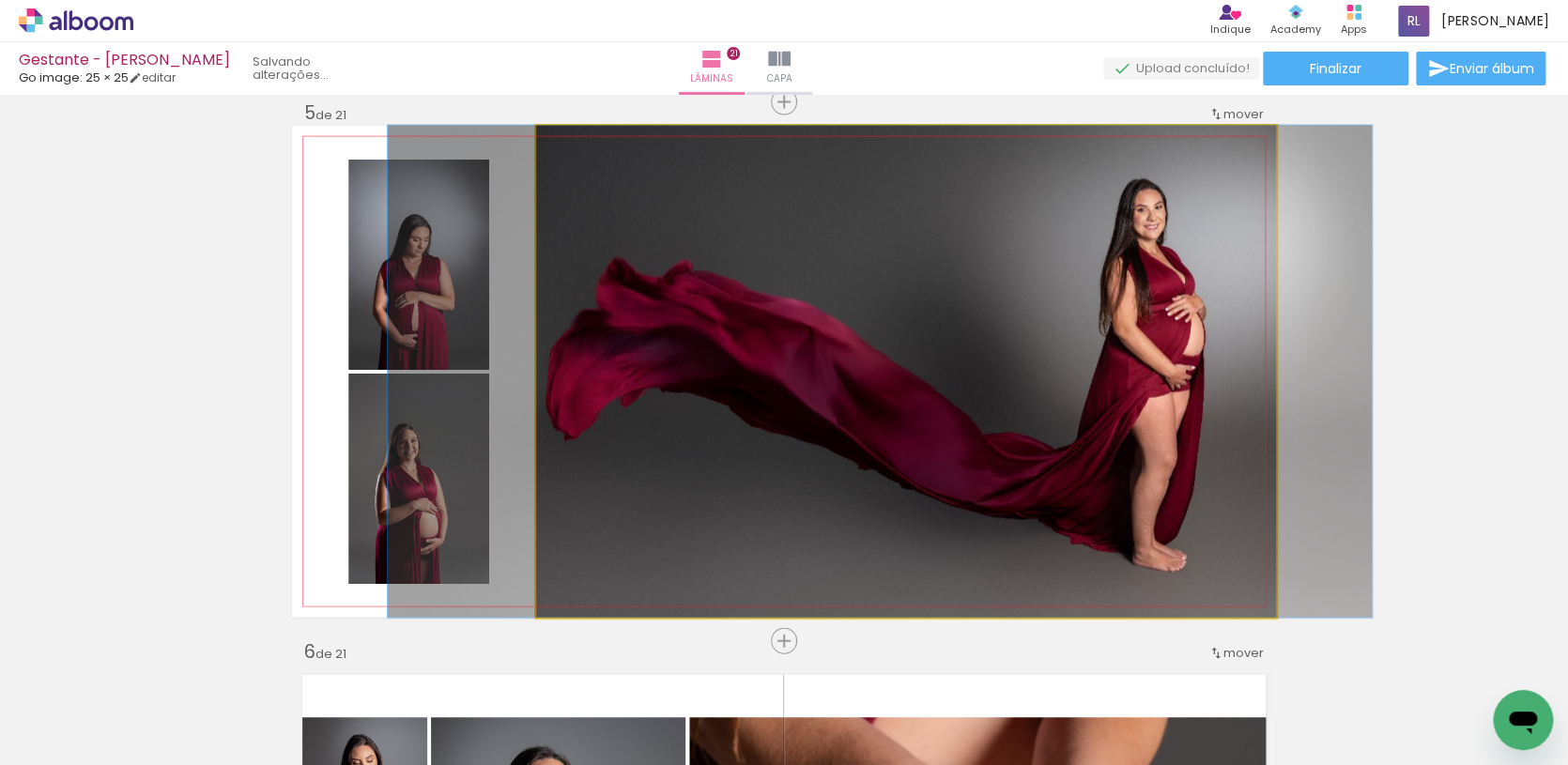
drag, startPoint x: 1089, startPoint y: 445, endPoint x: 1063, endPoint y: 446, distance: 26.0
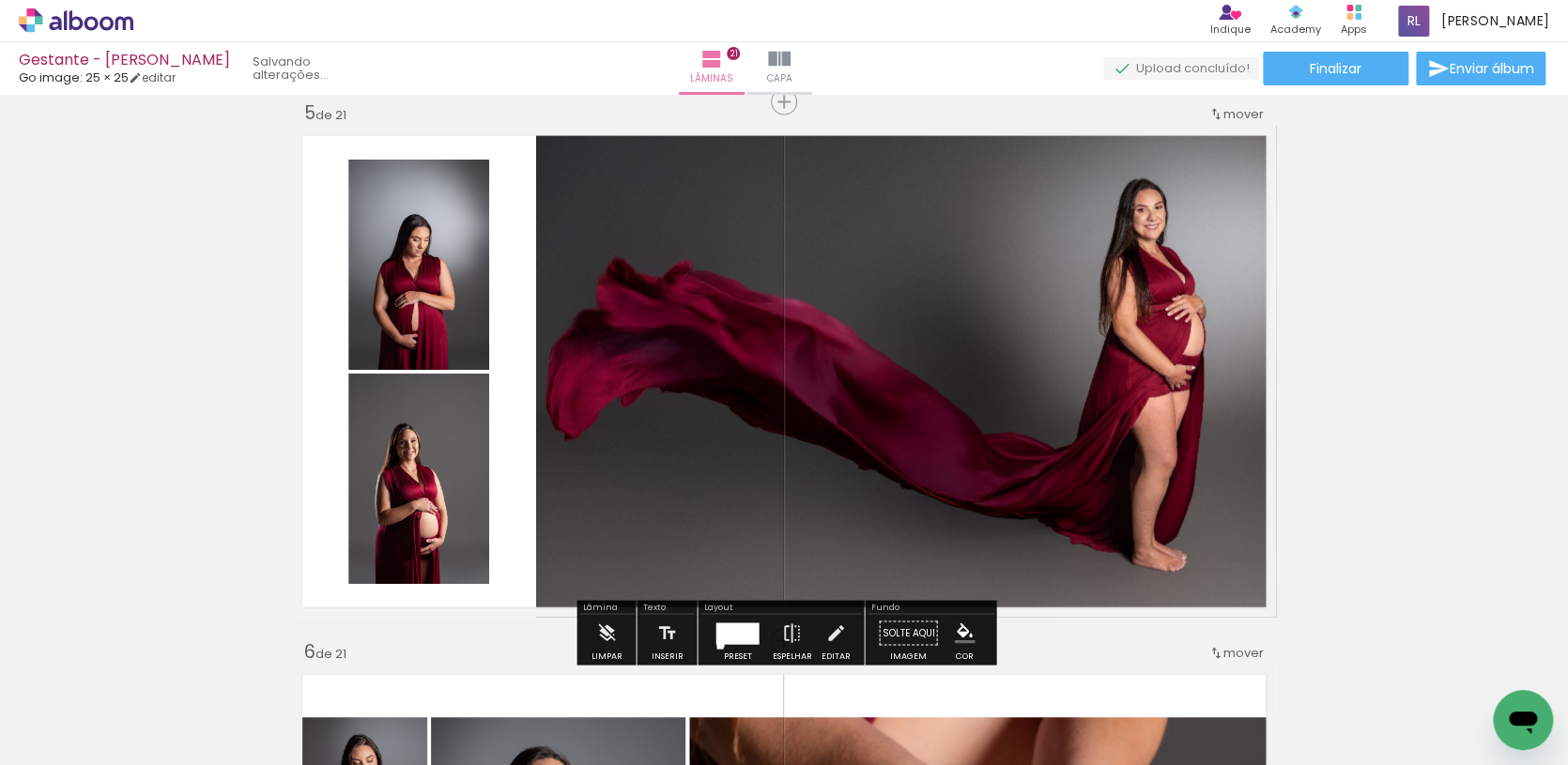
click at [727, 633] on div at bounding box center [736, 633] width 43 height 21
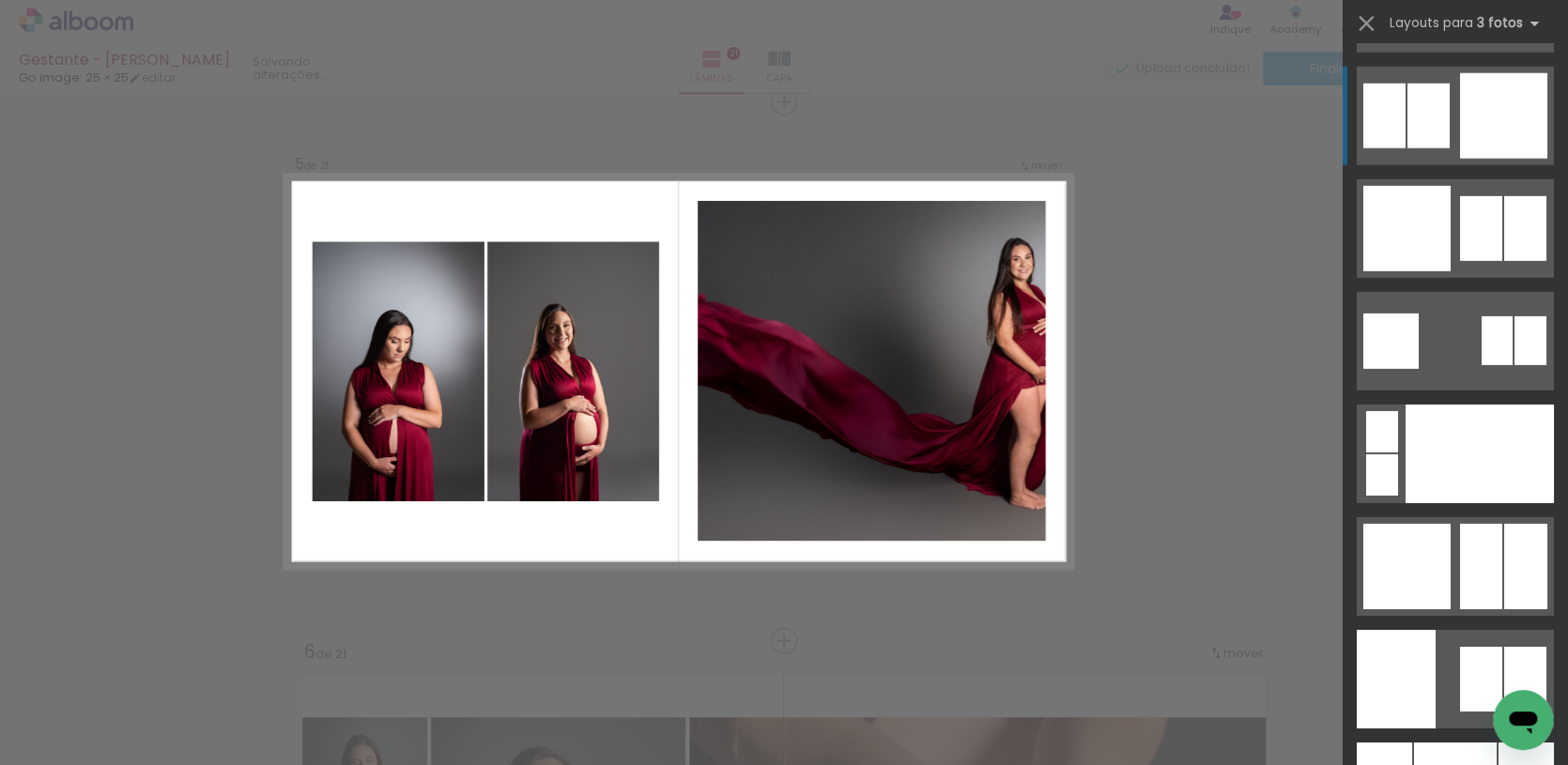
scroll to position [6544, 0]
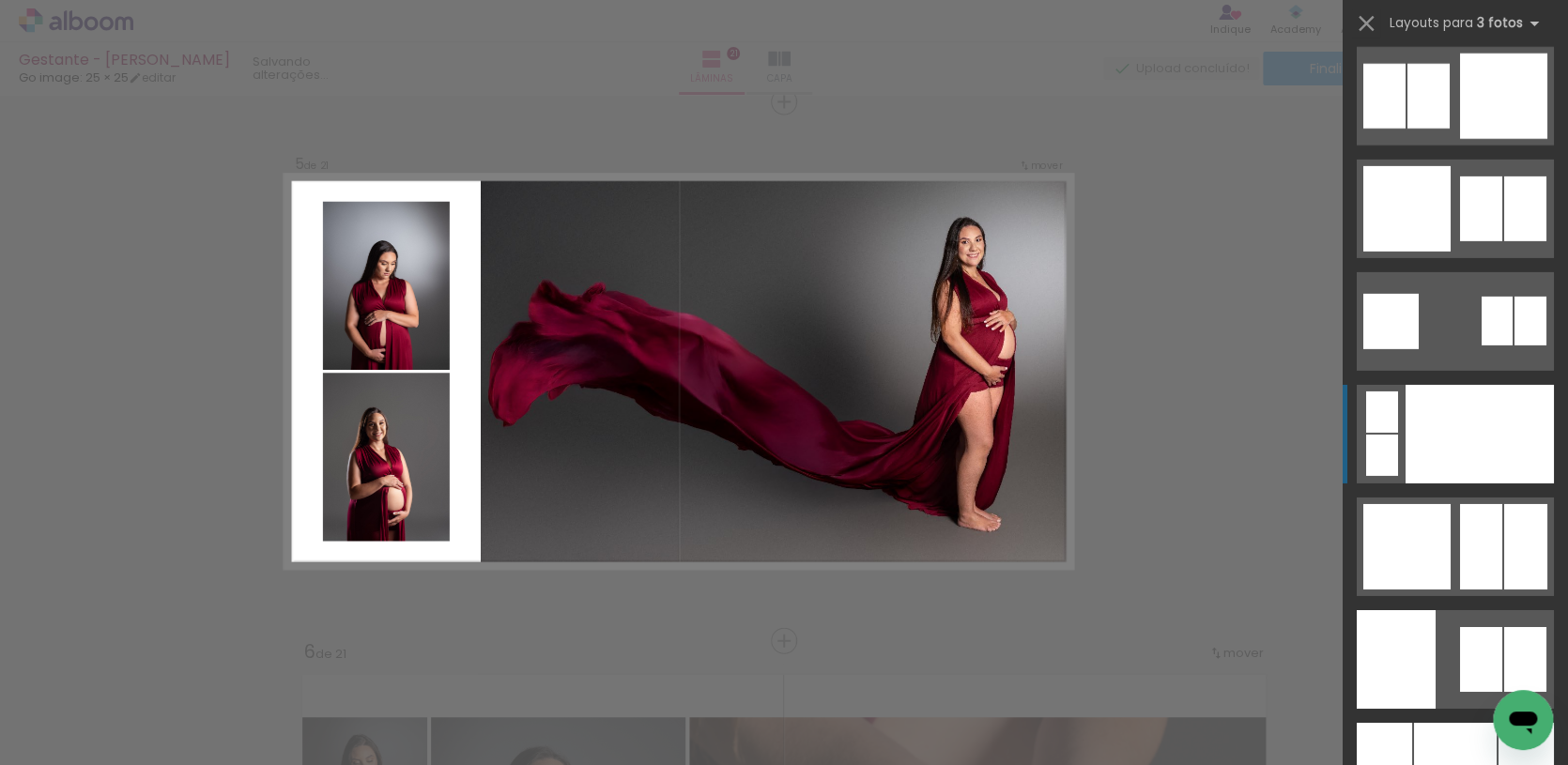
click at [1428, 445] on div at bounding box center [1480, 434] width 148 height 98
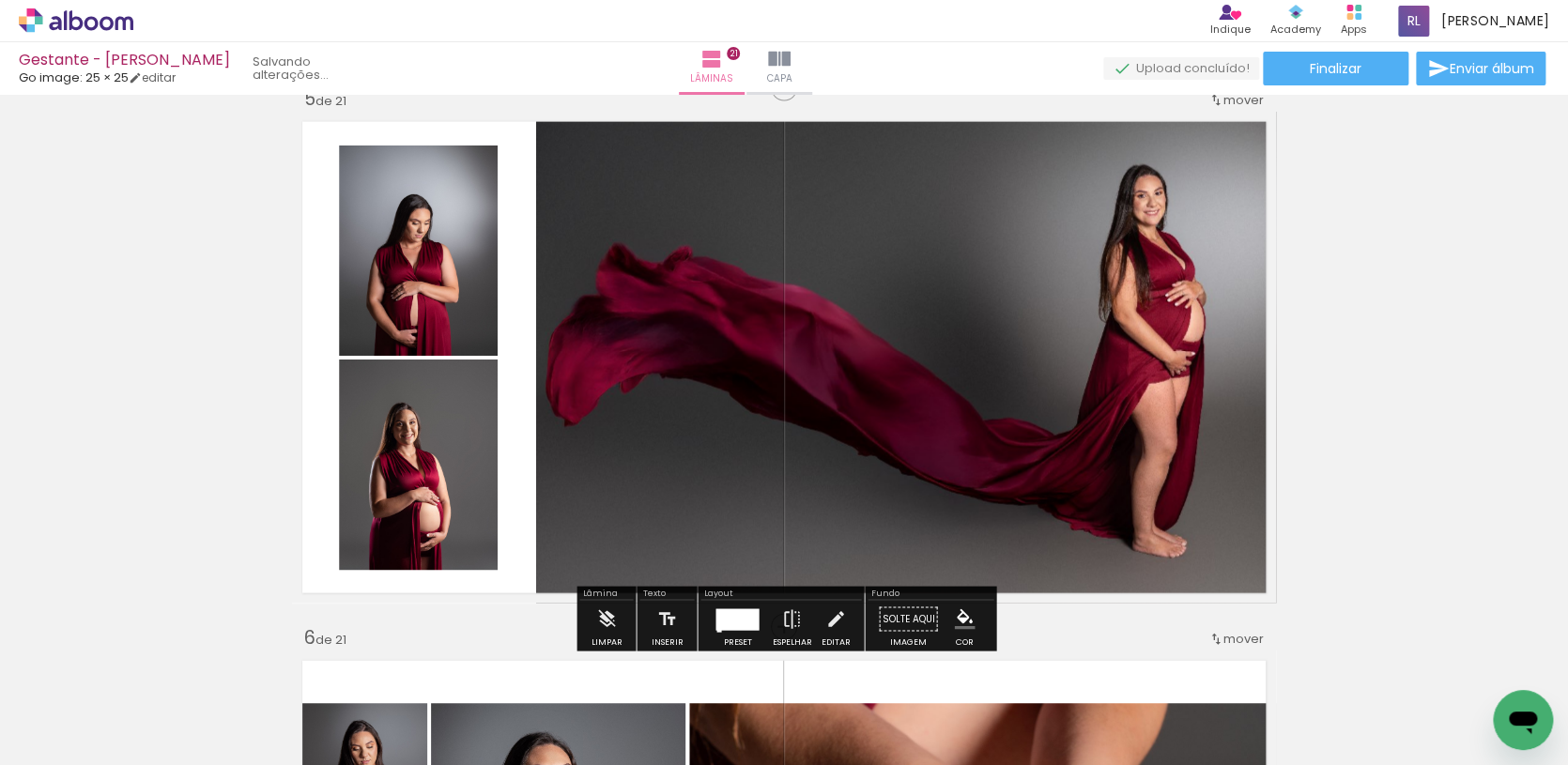
scroll to position [2209, 0]
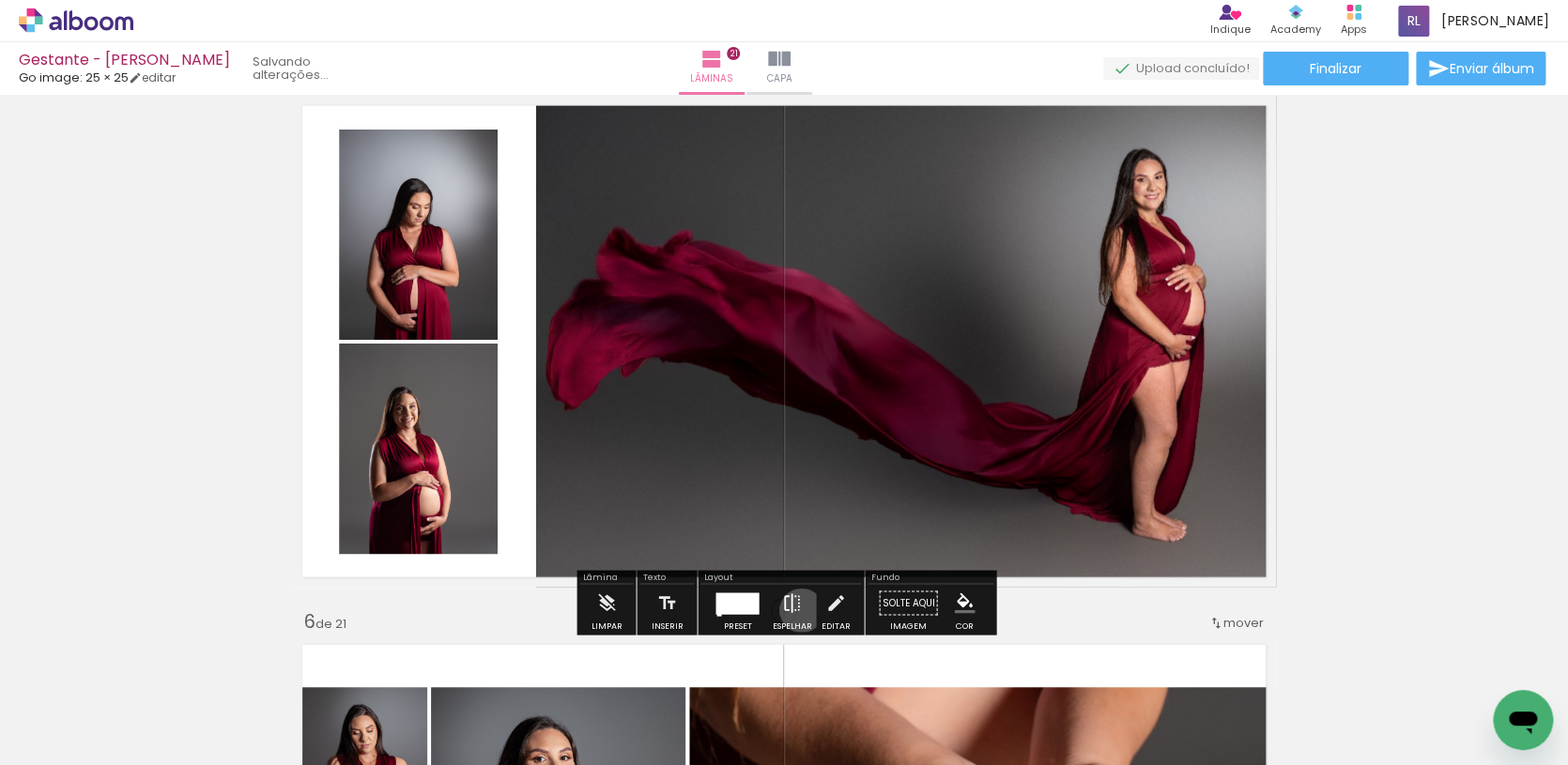
click at [796, 610] on iron-icon at bounding box center [791, 603] width 20 height 38
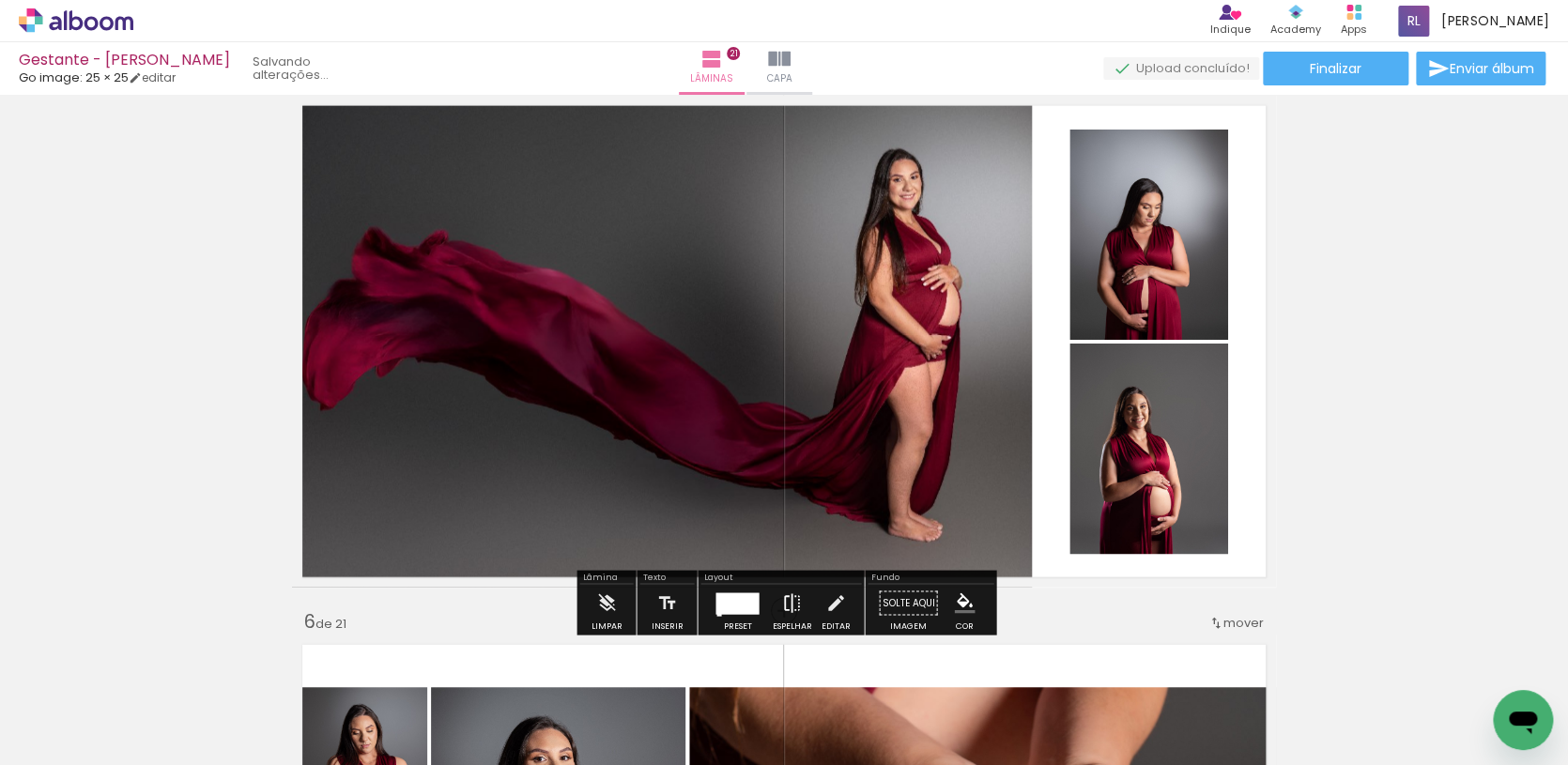
click at [796, 610] on iron-icon at bounding box center [791, 603] width 20 height 38
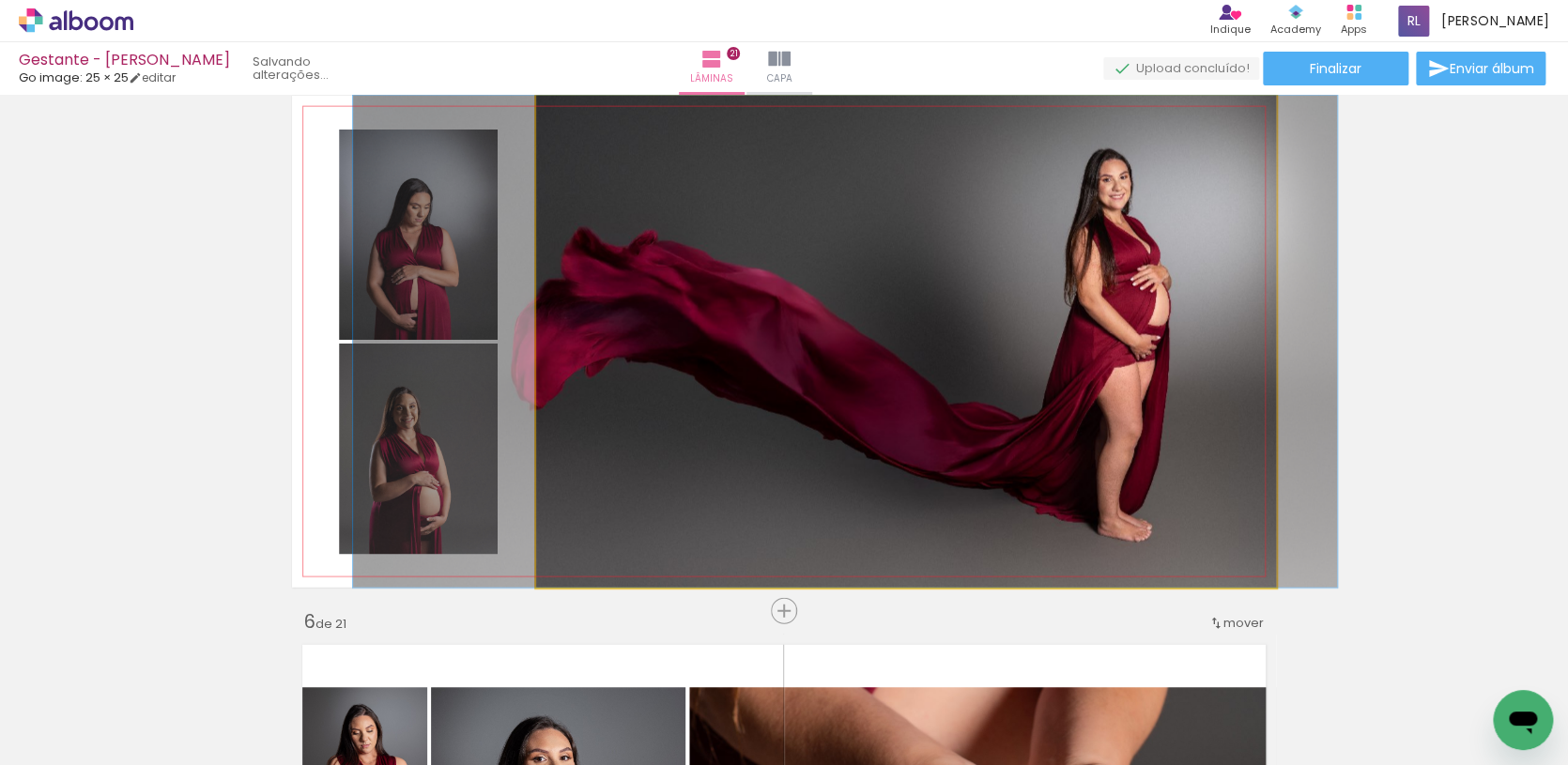
drag, startPoint x: 1059, startPoint y: 451, endPoint x: 1024, endPoint y: 451, distance: 35.0
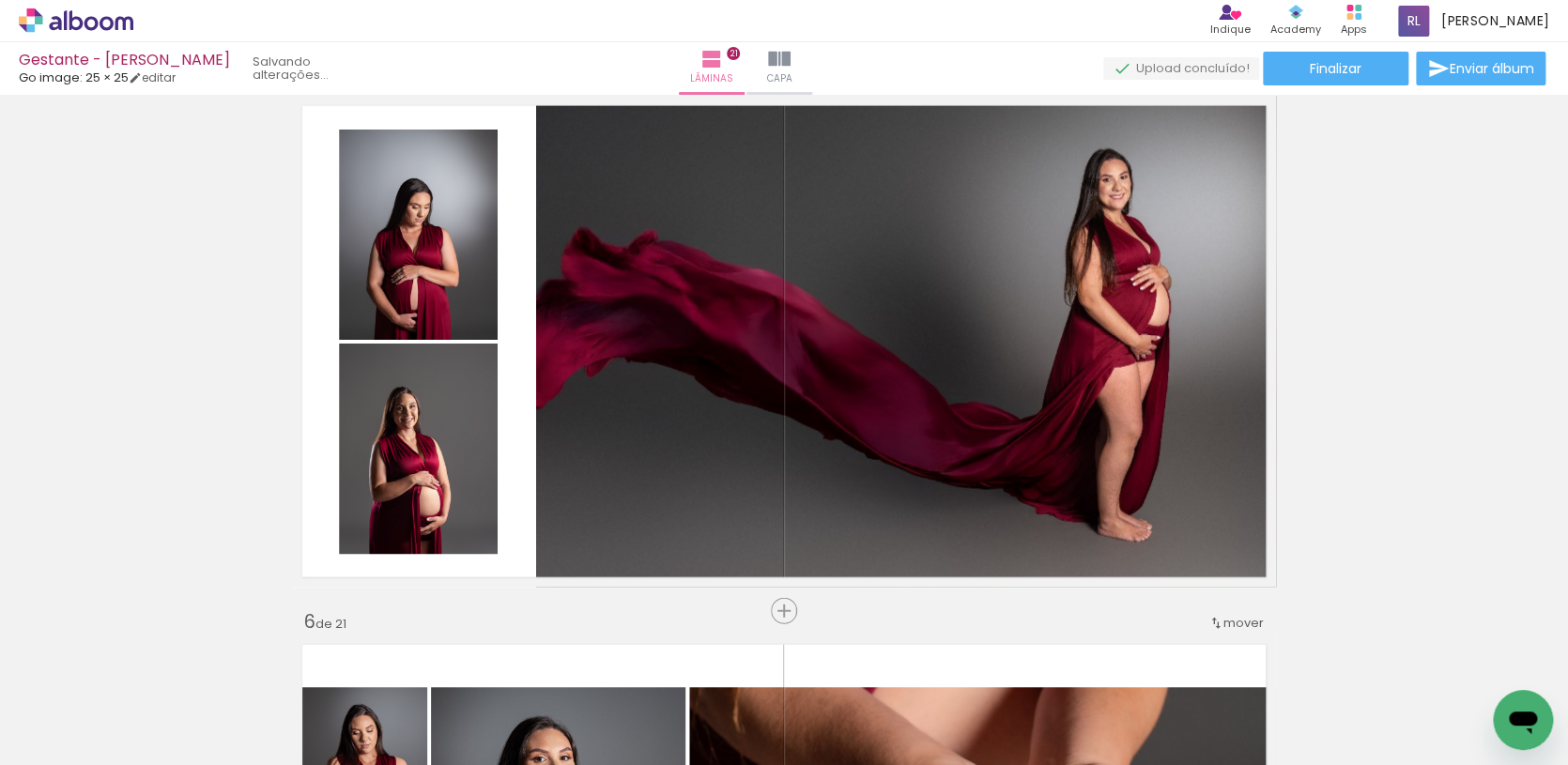
scroll to position [6544, 0]
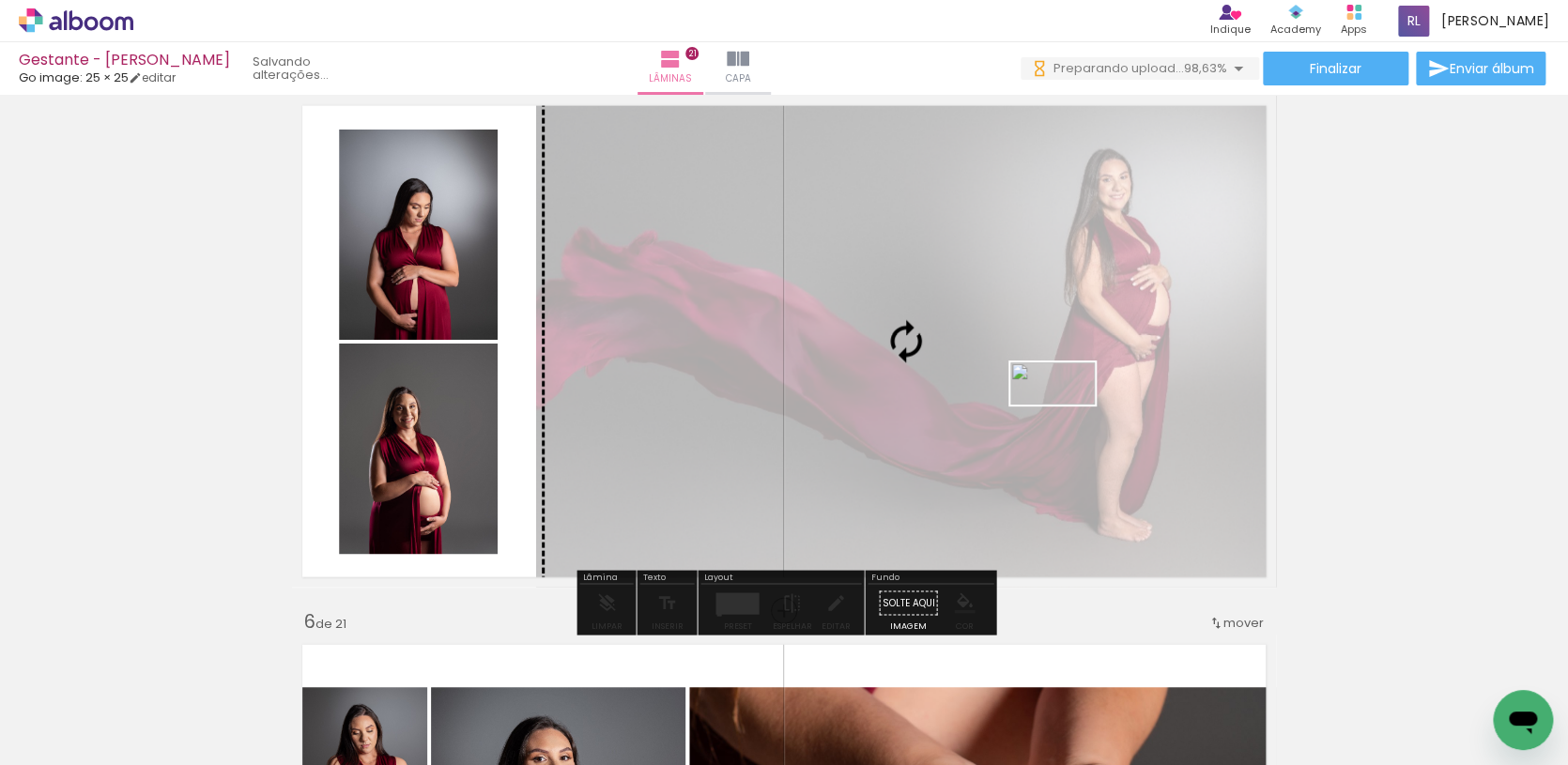
drag, startPoint x: 1546, startPoint y: 689, endPoint x: 1067, endPoint y: 419, distance: 549.9
click at [1067, 419] on quentale-workspace at bounding box center [784, 382] width 1568 height 765
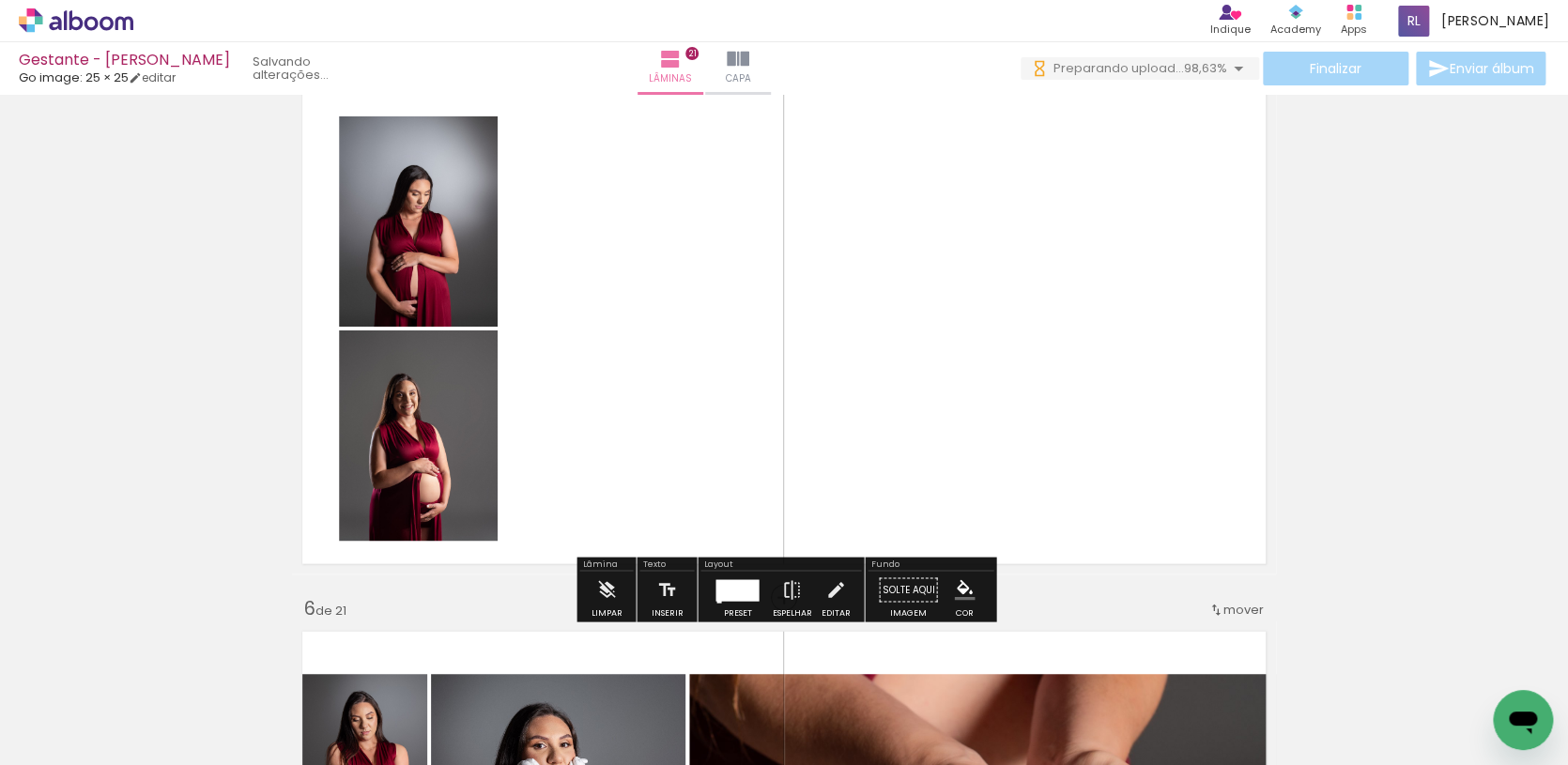
scroll to position [2210, 0]
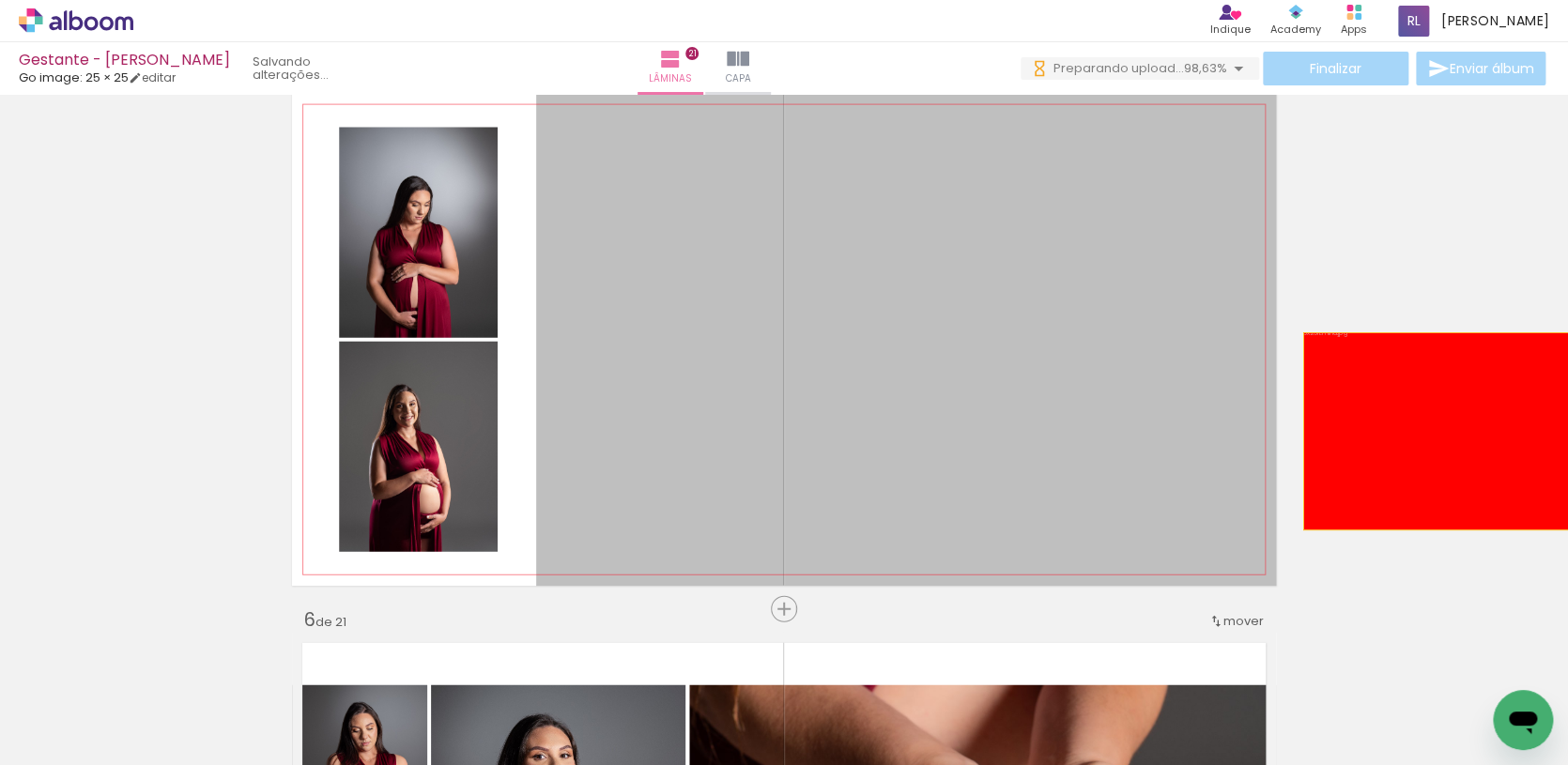
drag, startPoint x: 1177, startPoint y: 486, endPoint x: 1451, endPoint y: 432, distance: 279.3
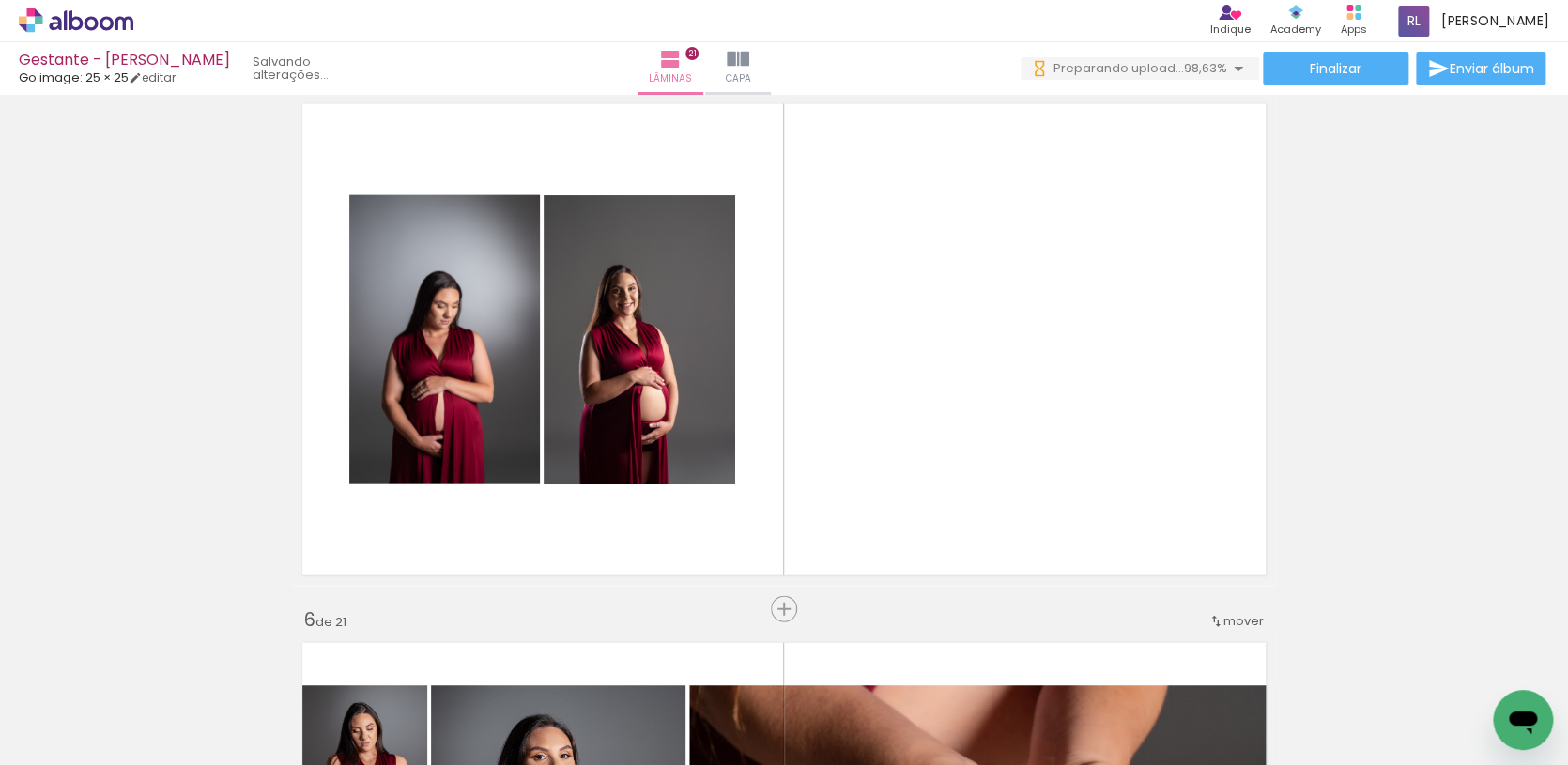
click at [1476, 663] on iron-icon at bounding box center [1469, 664] width 19 height 19
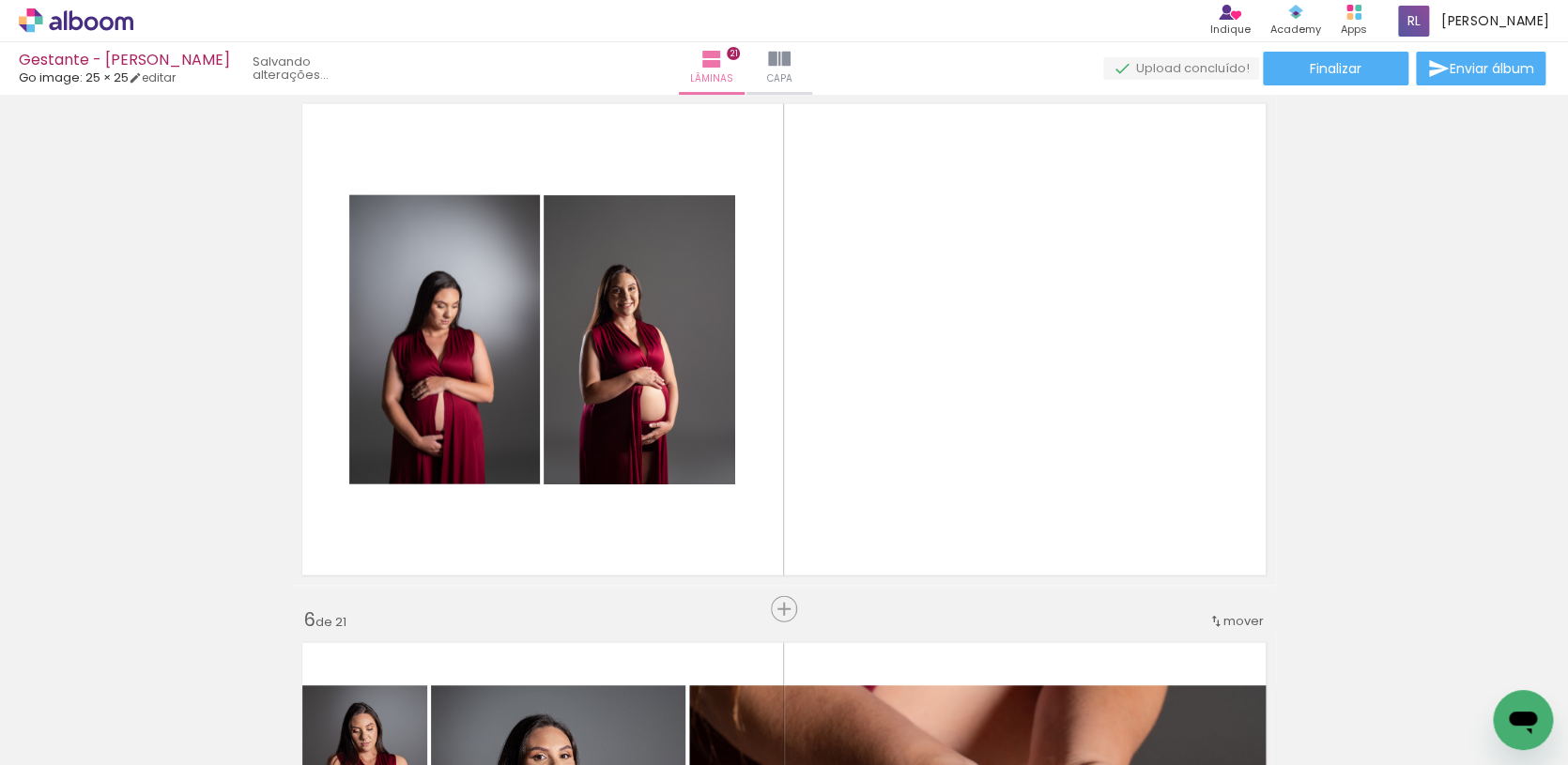
scroll to position [0, 3260]
